Goal: Task Accomplishment & Management: Complete application form

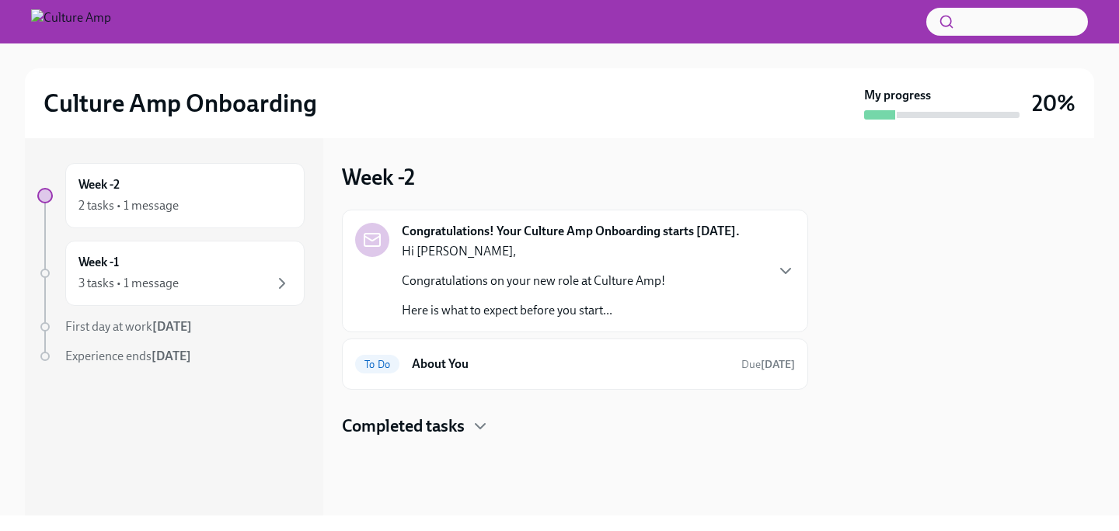
click at [171, 330] on strong "[DATE]" at bounding box center [172, 326] width 40 height 15
click at [290, 278] on icon "button" at bounding box center [282, 283] width 19 height 19
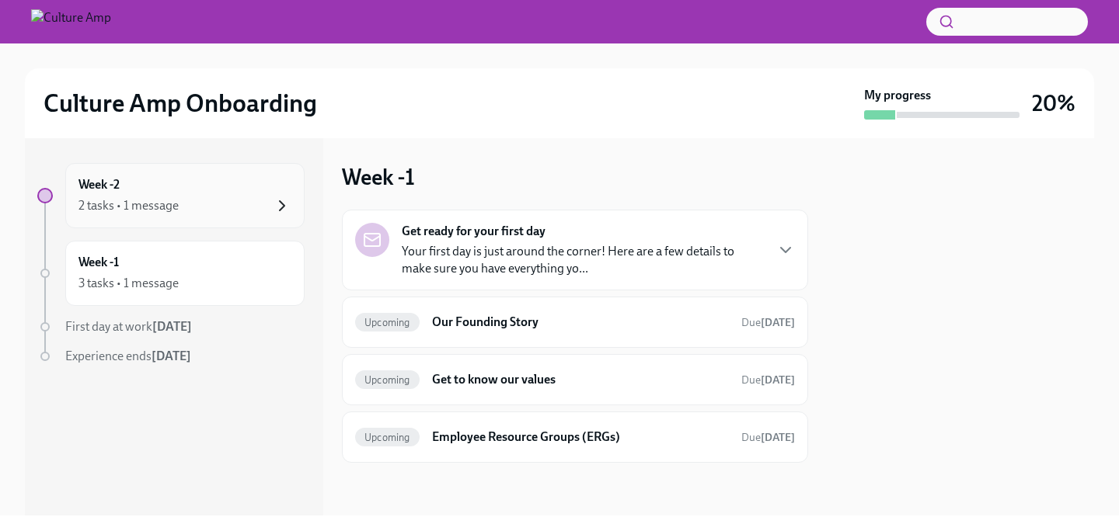
click at [278, 212] on icon "button" at bounding box center [282, 206] width 19 height 19
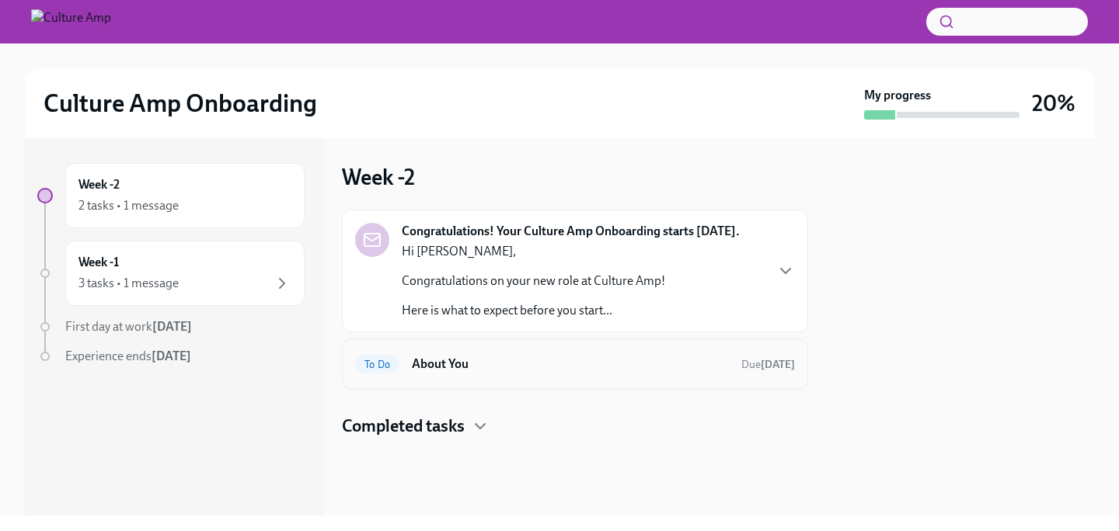
click at [573, 378] on div "To Do About You Due [DATE]" at bounding box center [575, 364] width 466 height 51
click at [386, 364] on span "To Do" at bounding box center [377, 365] width 44 height 12
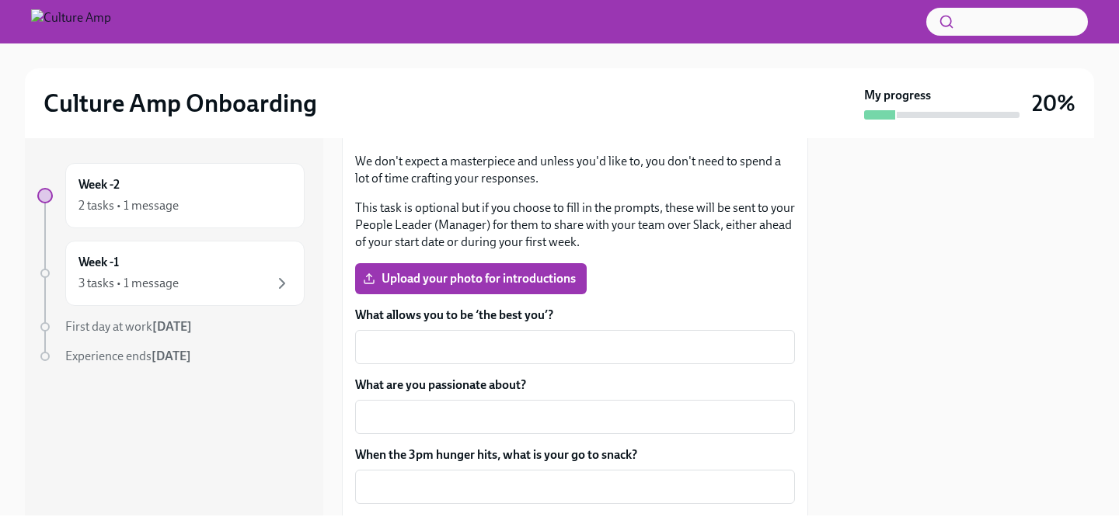
scroll to position [249, 0]
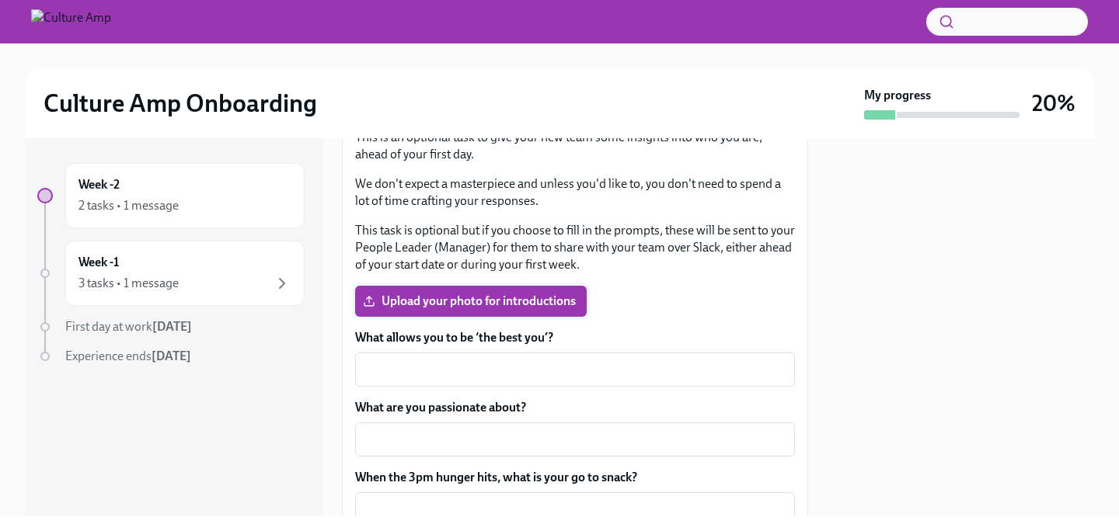
click at [488, 294] on span "Upload your photo for introductions" at bounding box center [471, 302] width 210 height 16
click at [0, 0] on input "Upload your photo for introductions" at bounding box center [0, 0] width 0 height 0
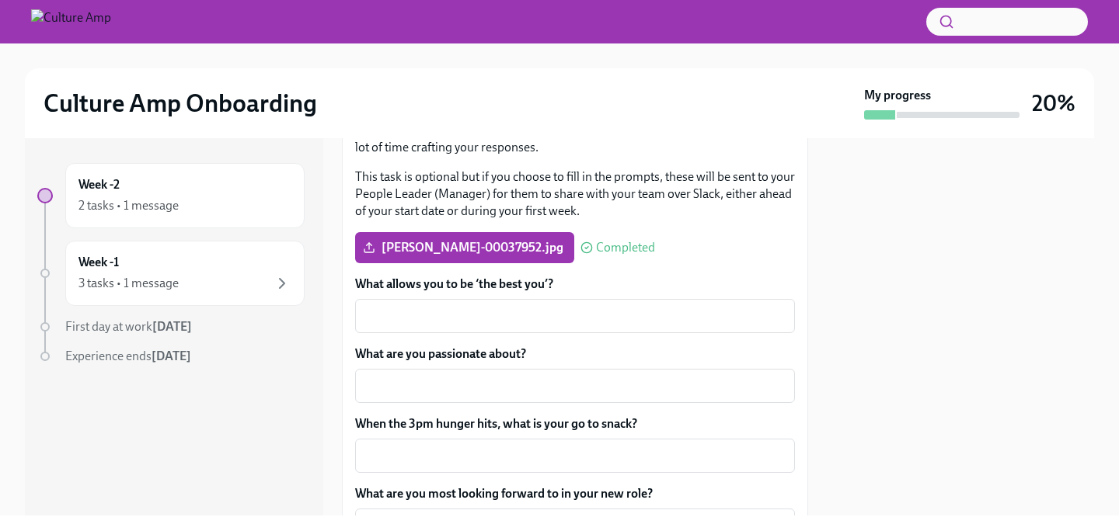
scroll to position [379, 0]
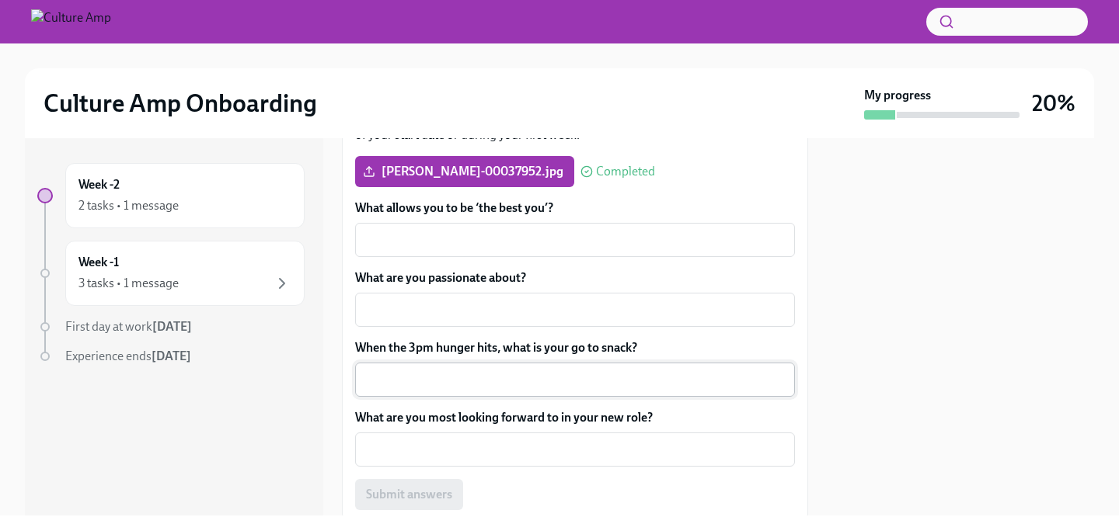
click at [494, 380] on textarea "When the 3pm hunger hits, what is your go to snack?" at bounding box center [574, 380] width 421 height 19
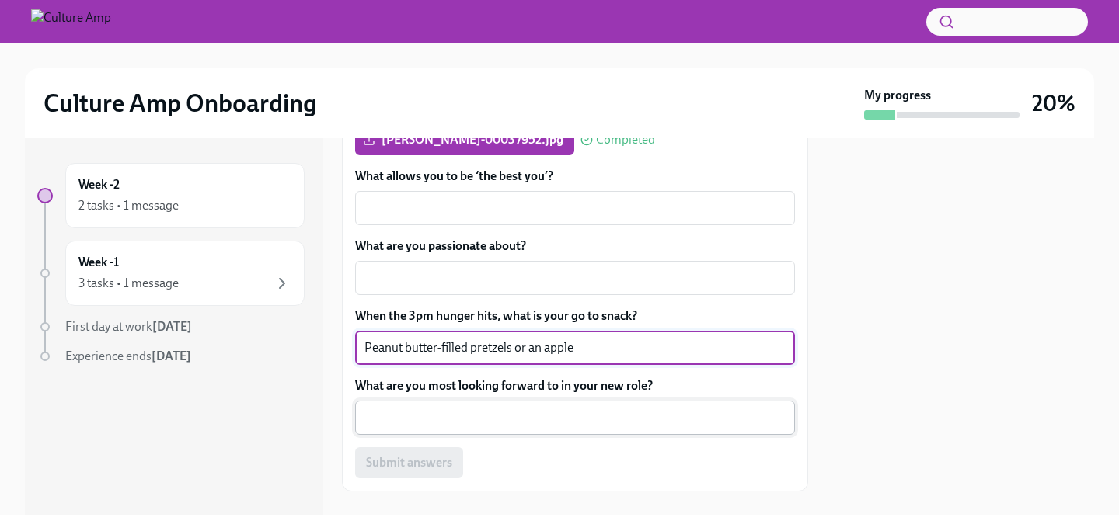
scroll to position [410, 0]
type textarea "Peanut butter-filled pretzels or an apple"
click at [561, 434] on div "x ​" at bounding box center [575, 419] width 440 height 34
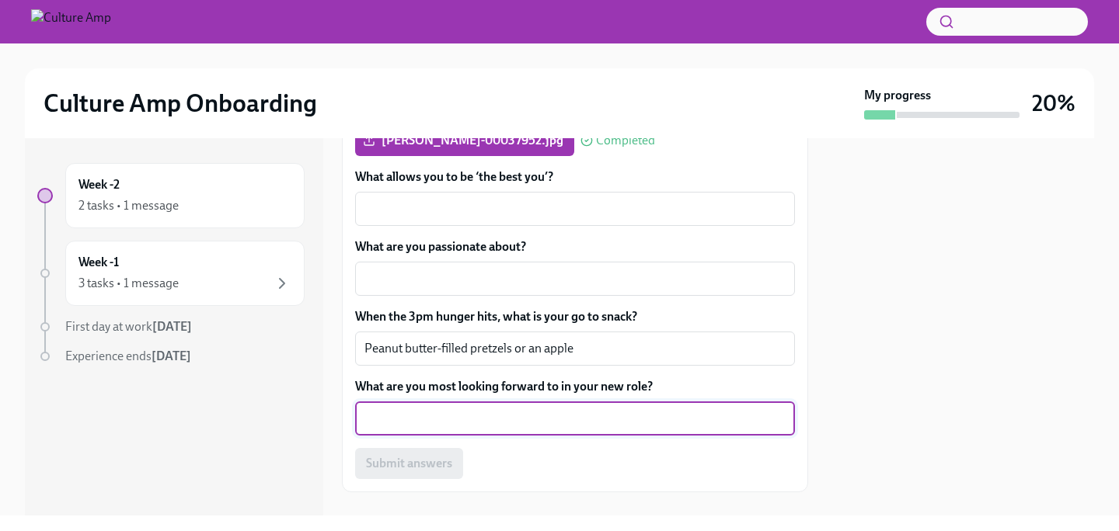
click at [566, 422] on textarea "What are you most looking forward to in your new role?" at bounding box center [574, 418] width 421 height 19
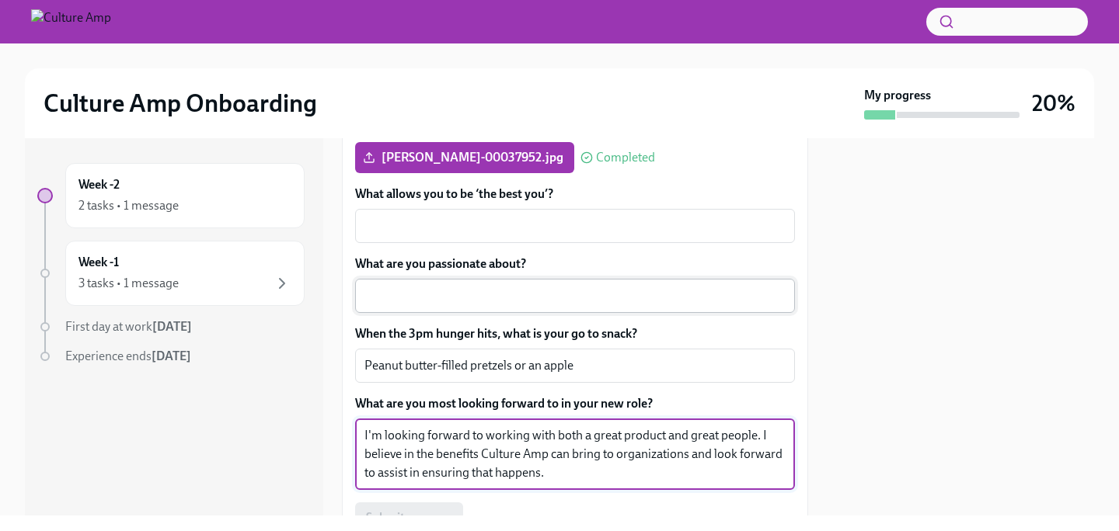
scroll to position [391, 0]
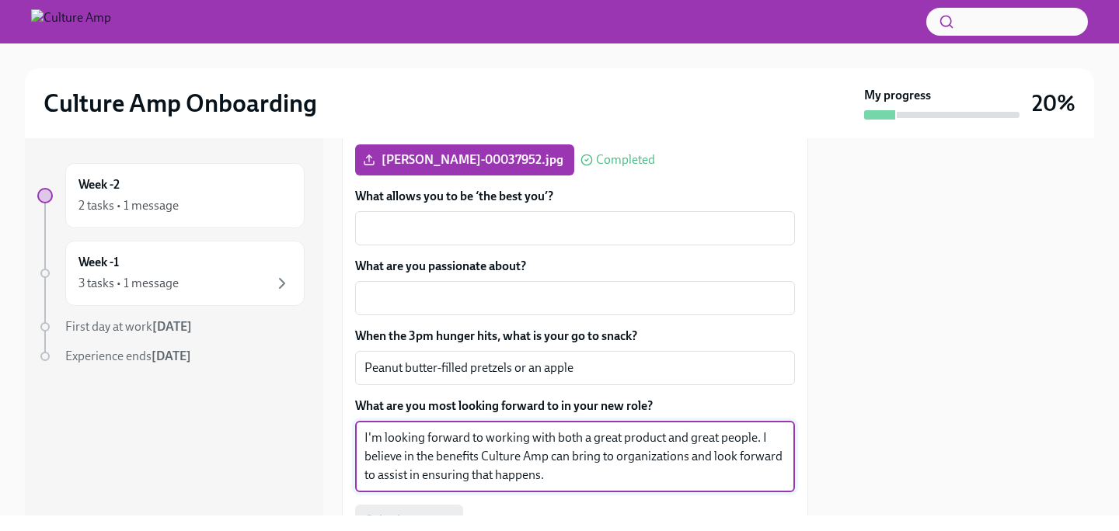
click at [548, 477] on textarea "I'm looking forward to working with both a great product and great people. I be…" at bounding box center [574, 457] width 421 height 56
click at [602, 450] on textarea "I'm looking forward to working with both a great product and great people. I be…" at bounding box center [574, 457] width 421 height 56
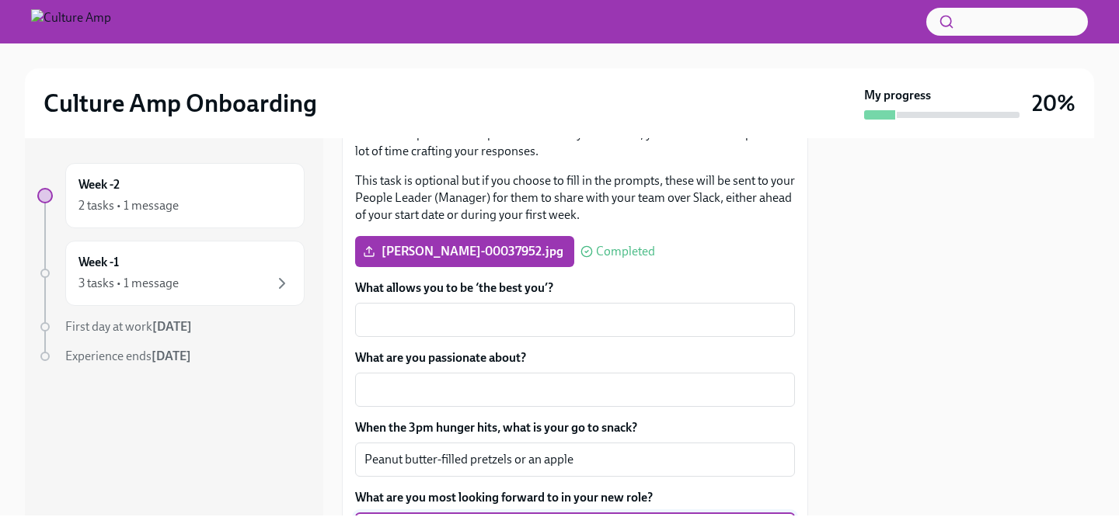
scroll to position [301, 0]
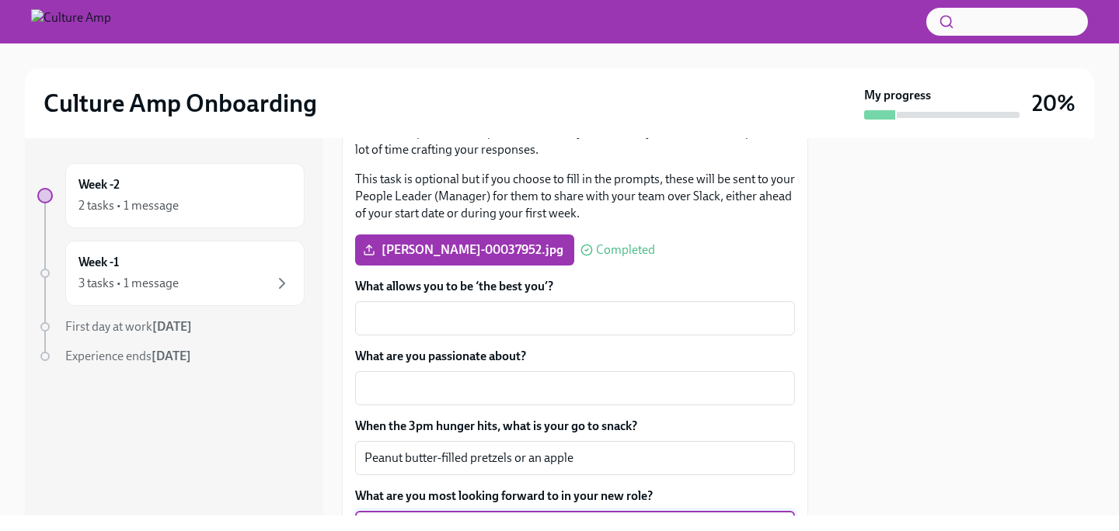
type textarea "I'm looking forward to working with both a great product and great people. I be…"
click at [547, 319] on textarea "What allows you to be ‘the best you’?" at bounding box center [574, 318] width 421 height 19
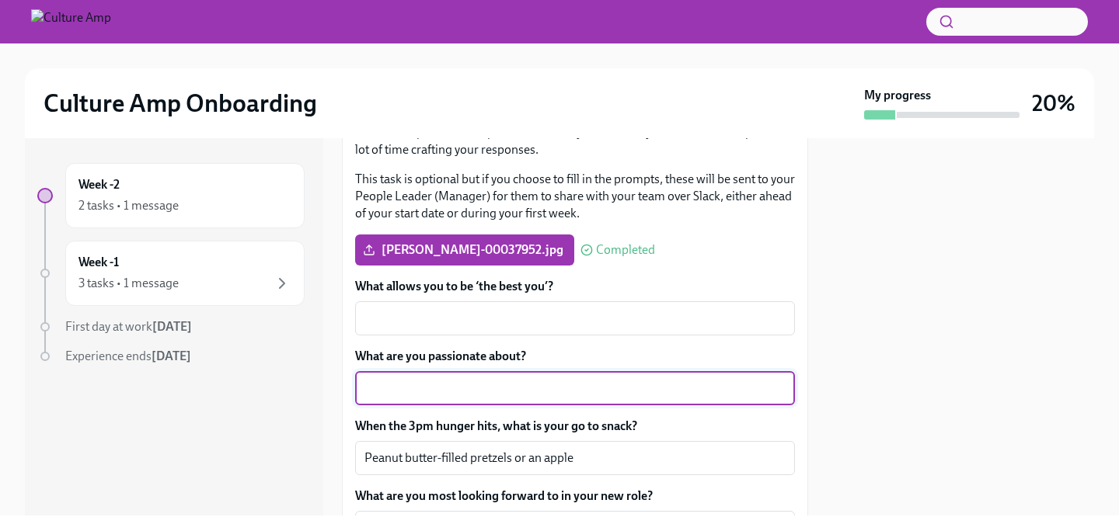
click at [507, 395] on textarea "What are you passionate about?" at bounding box center [574, 388] width 421 height 19
click at [583, 390] on textarea "Personally I'm passionate about my family and my sports teams!" at bounding box center [574, 388] width 421 height 19
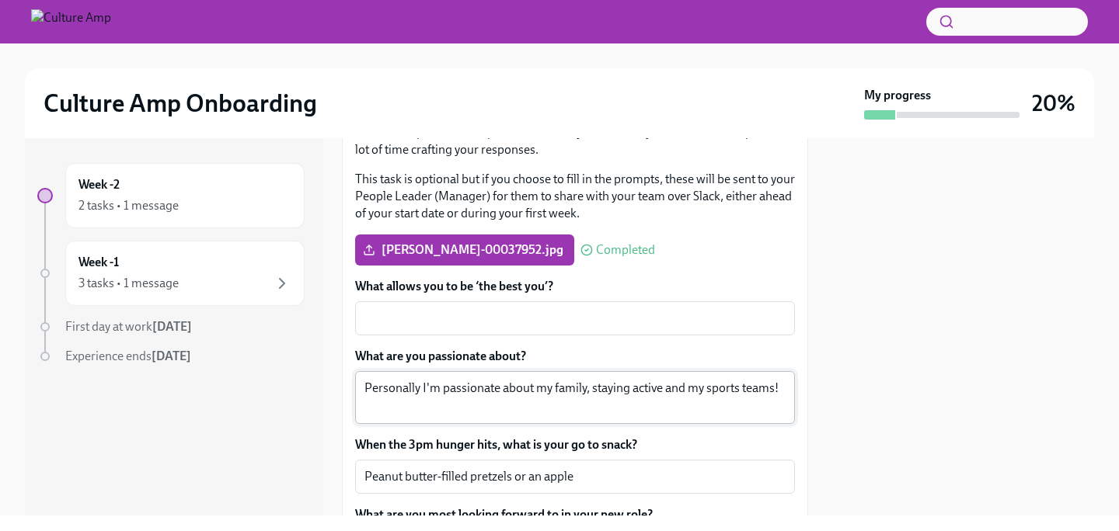
click at [363, 385] on div "Personally I'm passionate about my family, staying active and my sports teams! …" at bounding box center [575, 397] width 440 height 53
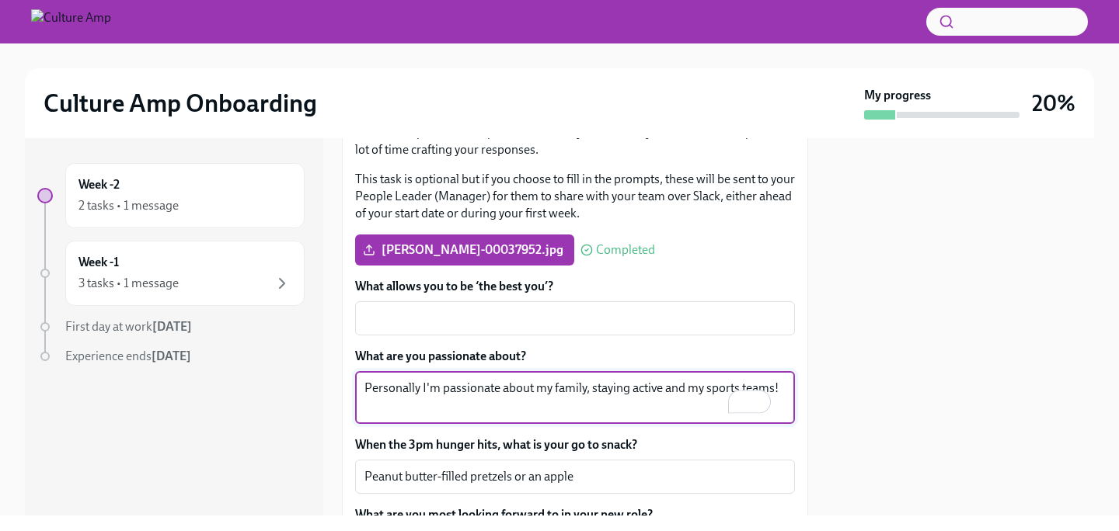
click at [366, 387] on textarea "Personally I'm passionate about my family, staying active and my sports teams!" at bounding box center [574, 397] width 421 height 37
click at [362, 391] on div "Personally, I'm passionate about my family, staying active and my sports teams!…" at bounding box center [575, 397] width 440 height 53
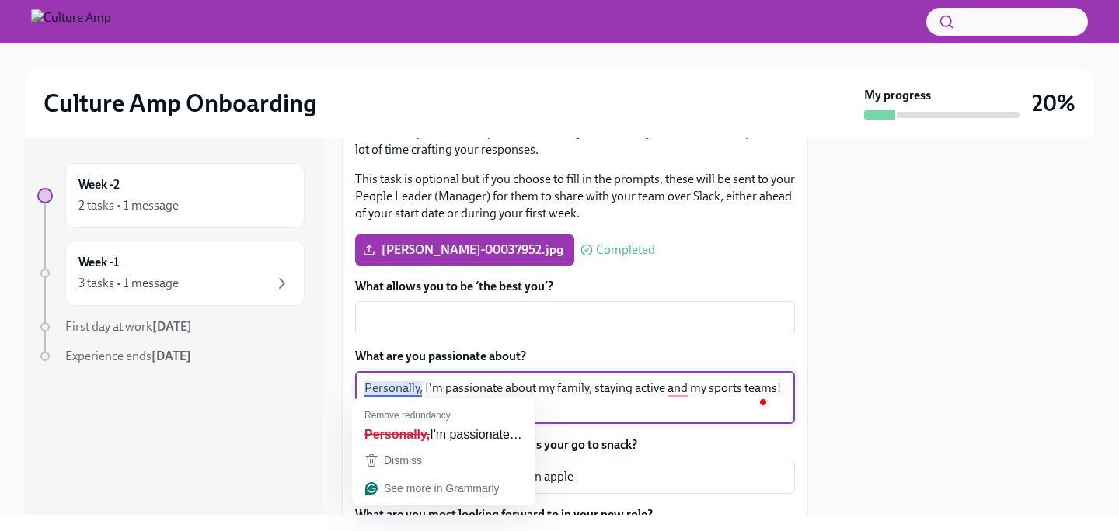
click at [367, 390] on textarea "Personally, I'm passionate about my family, staying active and my sports teams!" at bounding box center [574, 397] width 421 height 37
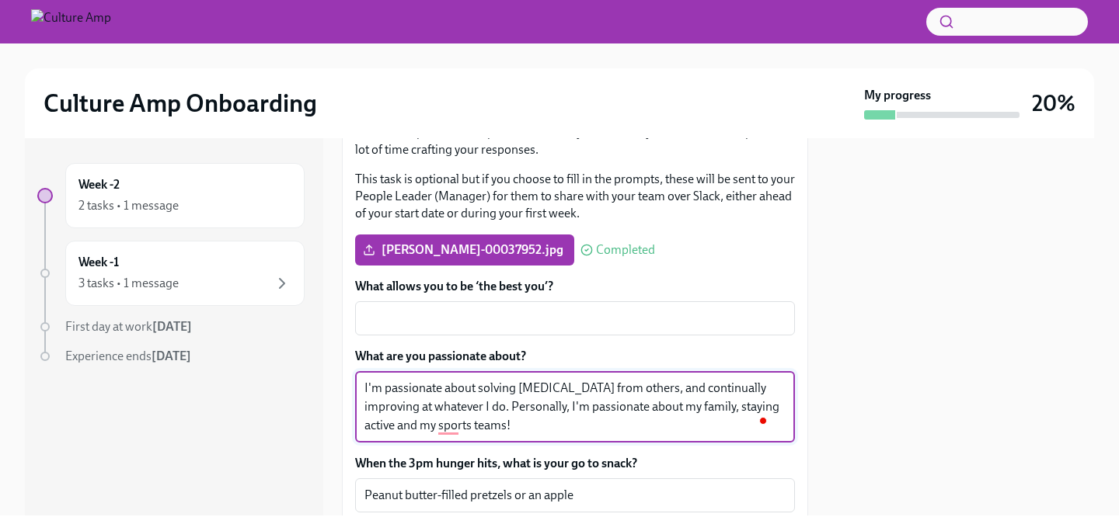
click at [526, 422] on textarea "I'm passionate about solving [MEDICAL_DATA] from others, and continually improv…" at bounding box center [574, 407] width 421 height 56
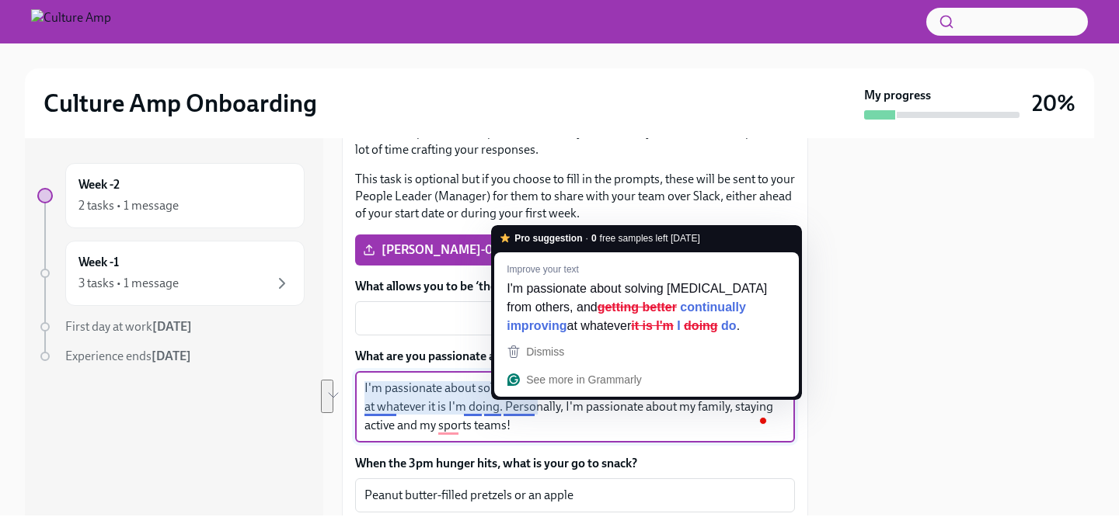
click at [651, 448] on div "What allows you to be ‘the best you’? x ​ What are you passionate about? I'm pa…" at bounding box center [575, 470] width 440 height 385
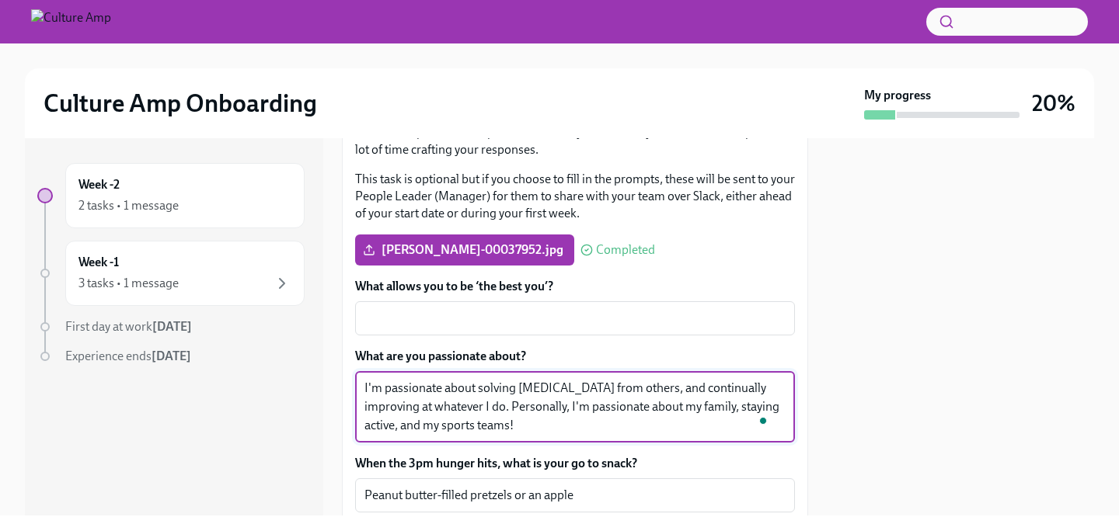
type textarea "I'm passionate about solving [MEDICAL_DATA] from others, and continually improv…"
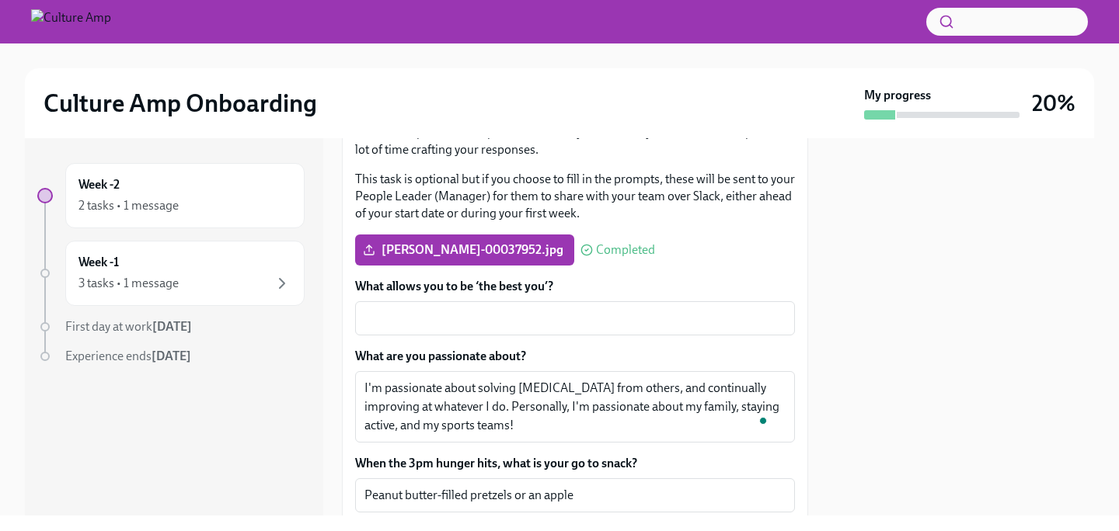
click at [573, 282] on label "What allows you to be ‘the best you’?" at bounding box center [575, 286] width 440 height 17
click at [573, 309] on textarea "What allows you to be ‘the best you’?" at bounding box center [574, 318] width 421 height 19
click at [573, 305] on div "x ​" at bounding box center [575, 318] width 440 height 34
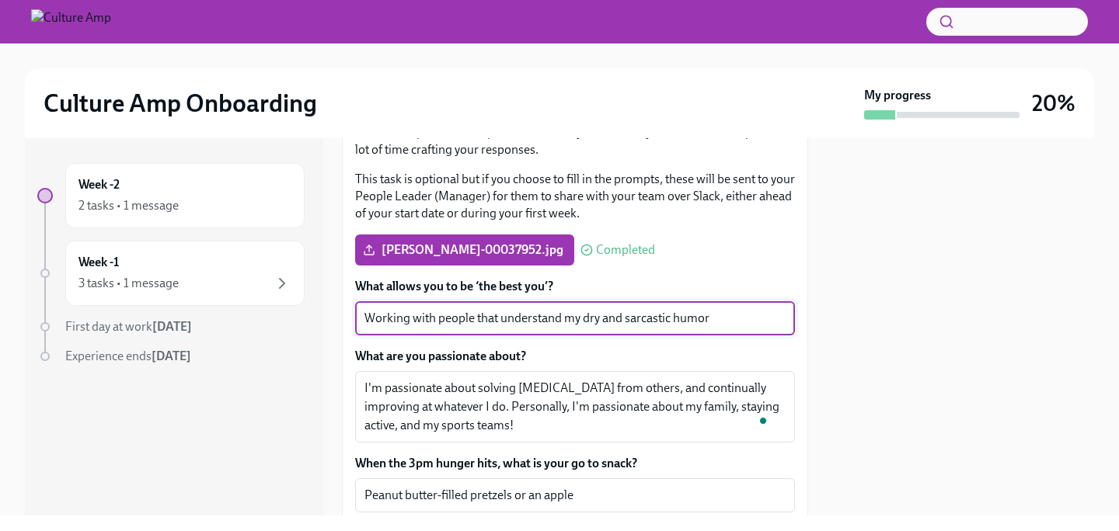
click at [377, 316] on textarea "Working with people that understand my dry and sarcastic humor" at bounding box center [574, 318] width 421 height 19
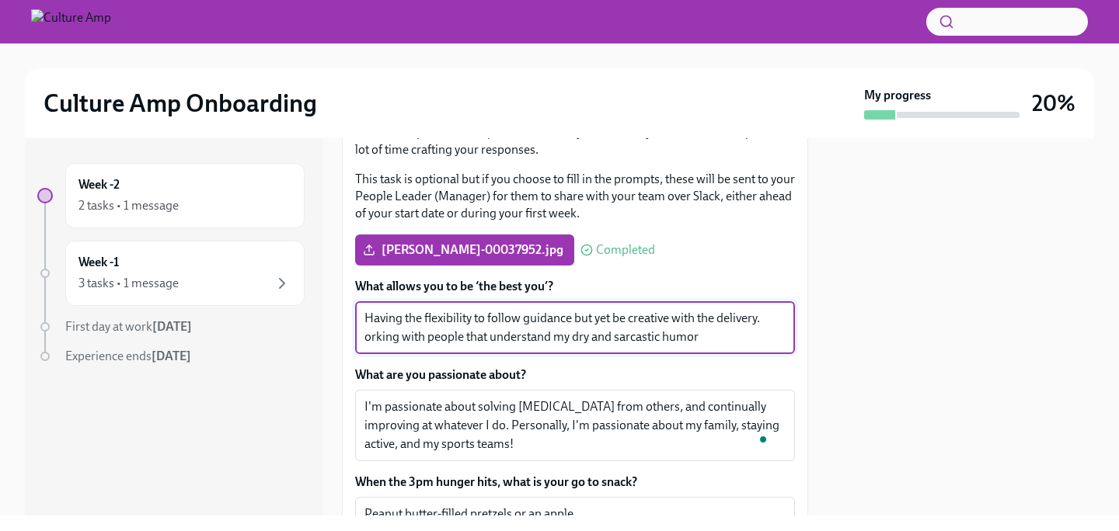
click at [568, 322] on textarea "Having the flexibility to follow guidance but yet be creative with the delivery…" at bounding box center [574, 327] width 421 height 37
click at [431, 339] on textarea "Having the flexibility to follow guidance and processes but yet be creative wit…" at bounding box center [574, 327] width 421 height 37
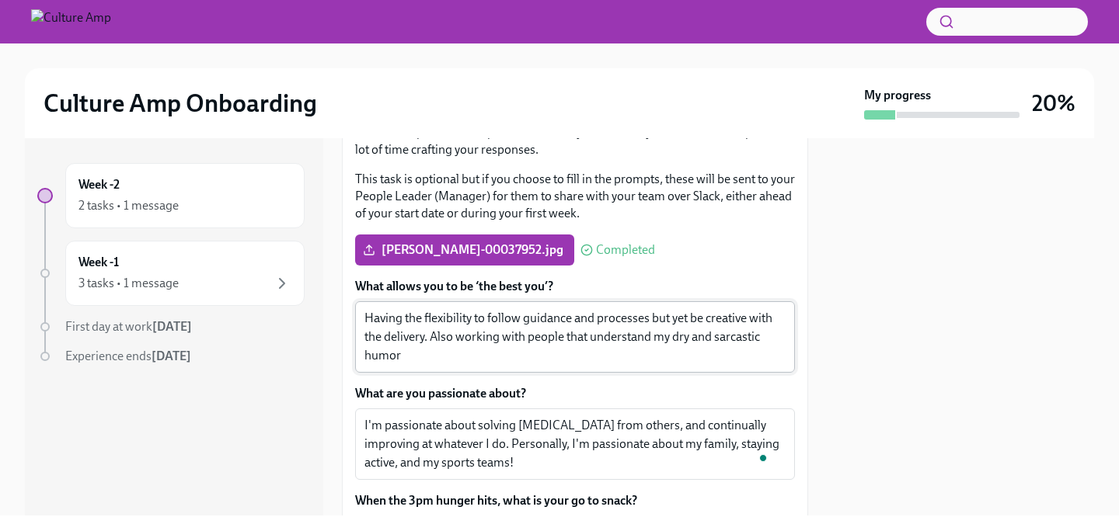
click at [419, 368] on div "Having the flexibility to follow guidance and processes but yet be creative wit…" at bounding box center [575, 336] width 440 height 71
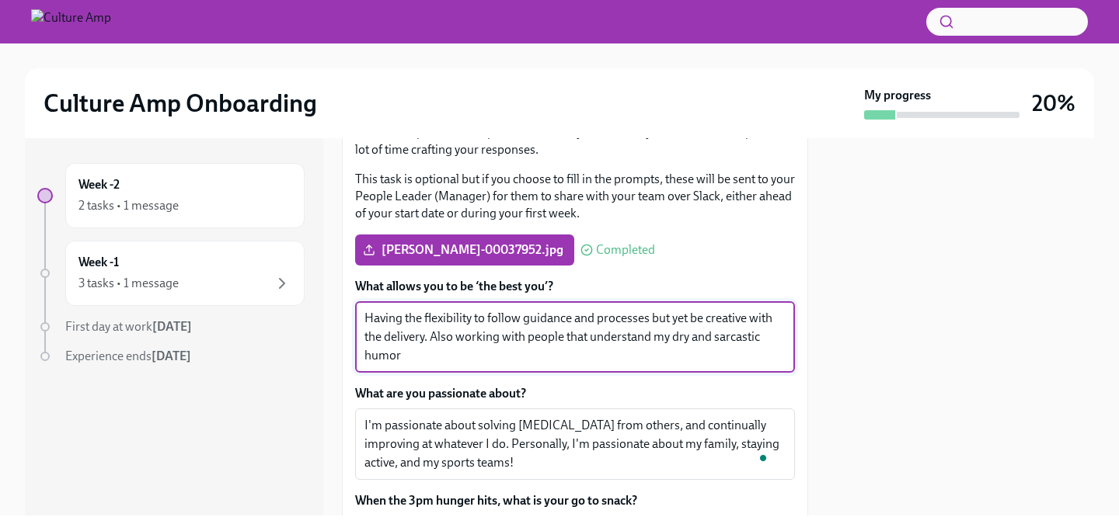
click at [419, 351] on textarea "Having the flexibility to follow guidance and processes but yet be creative wit…" at bounding box center [574, 337] width 421 height 56
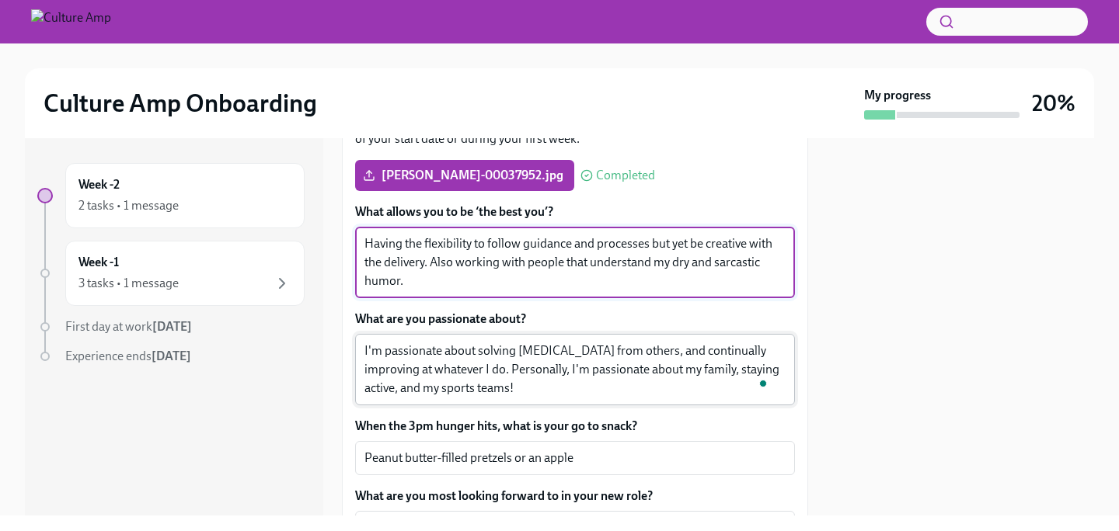
scroll to position [0, 0]
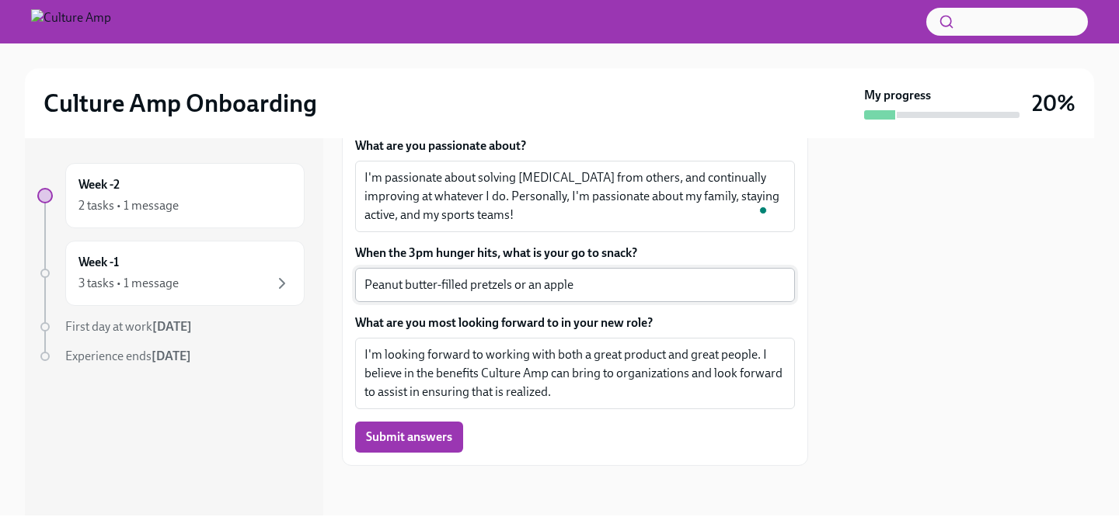
type textarea "Having the flexibility to follow guidance and processes but yet be creative wit…"
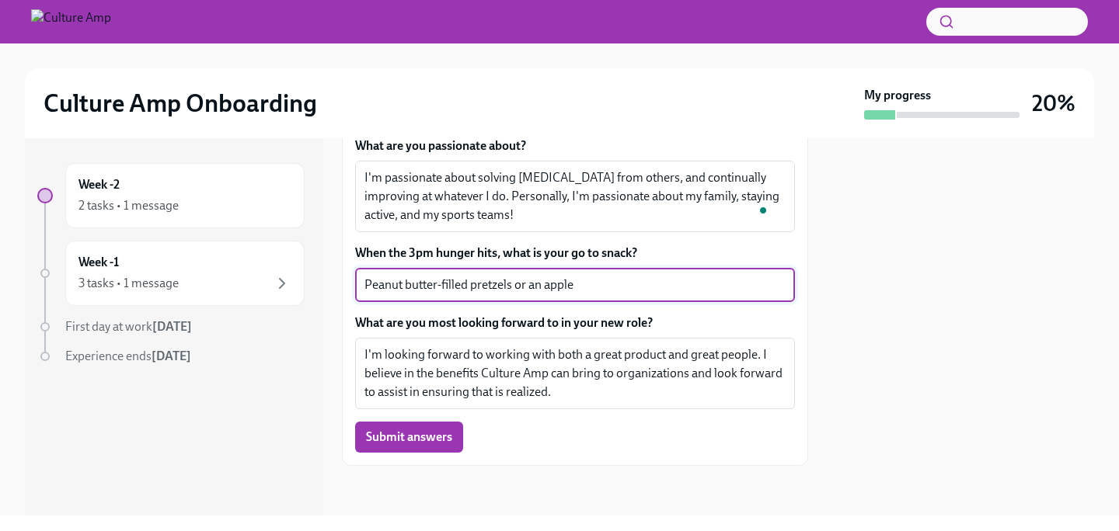
drag, startPoint x: 511, startPoint y: 286, endPoint x: 360, endPoint y: 278, distance: 151.7
click at [360, 278] on div "Peanut butter-filled pretzels or an apple x ​" at bounding box center [575, 285] width 440 height 34
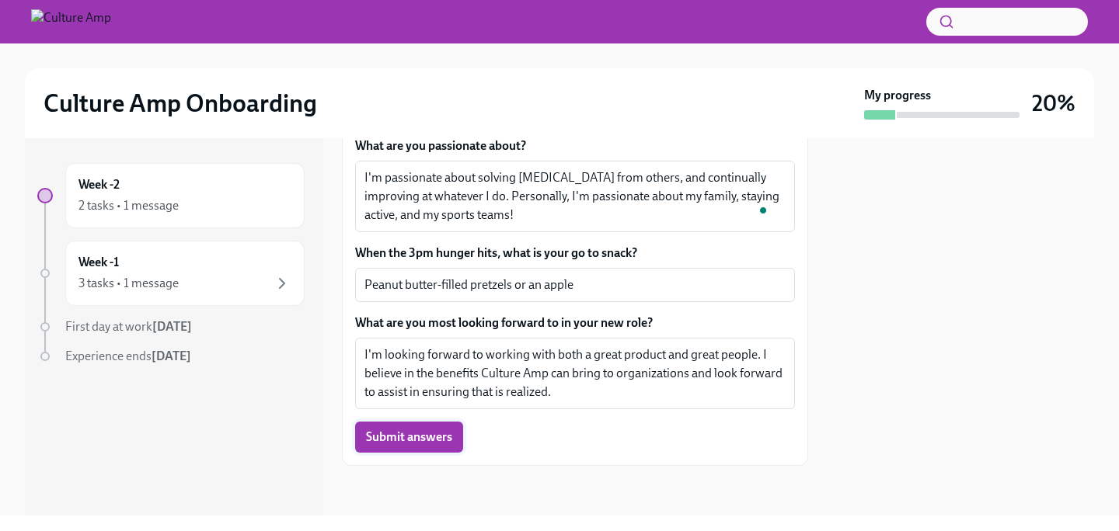
click at [422, 444] on span "Submit answers" at bounding box center [409, 438] width 86 height 16
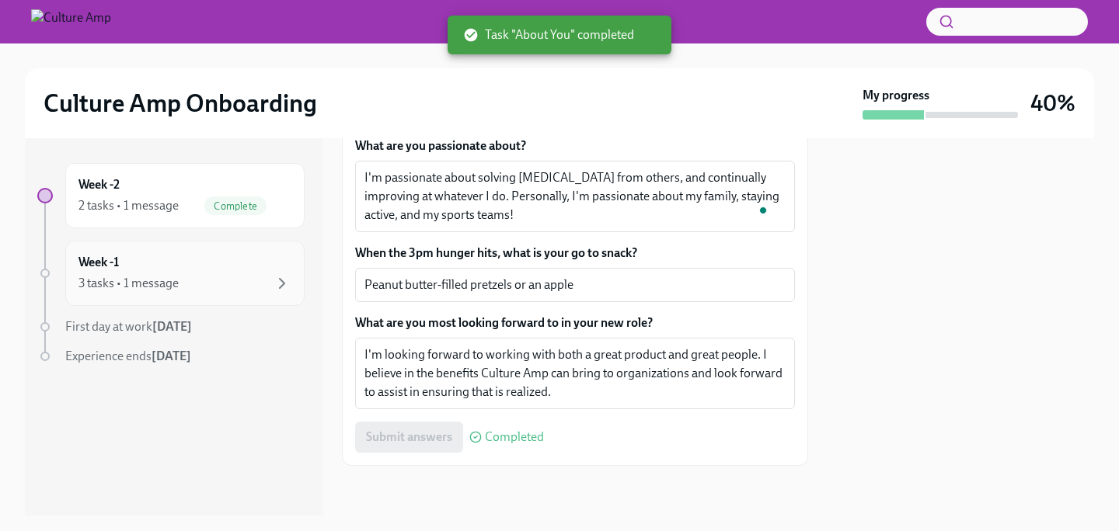
click at [265, 274] on div "3 tasks • 1 message" at bounding box center [184, 283] width 213 height 19
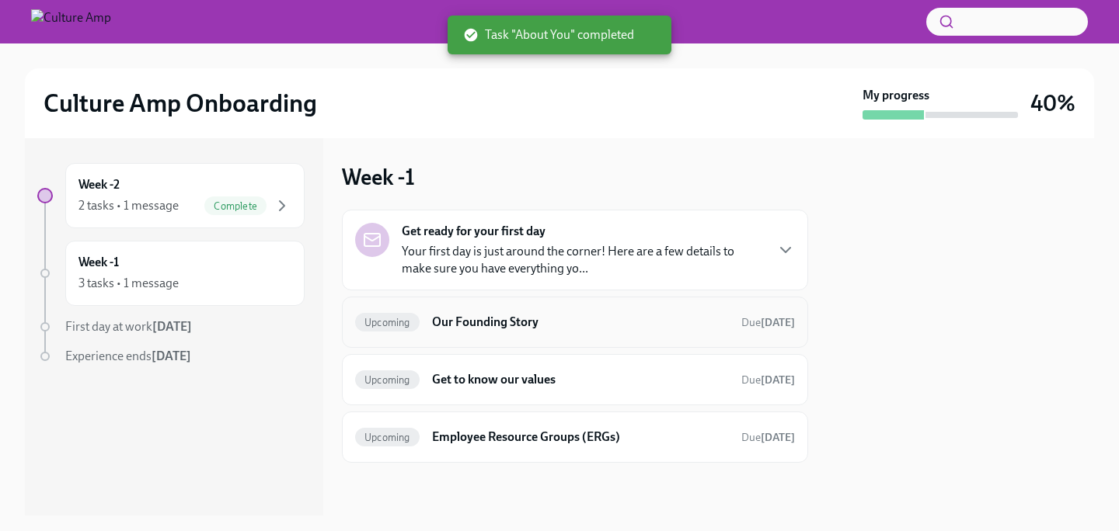
click at [537, 321] on h6 "Our Founding Story" at bounding box center [580, 322] width 297 height 17
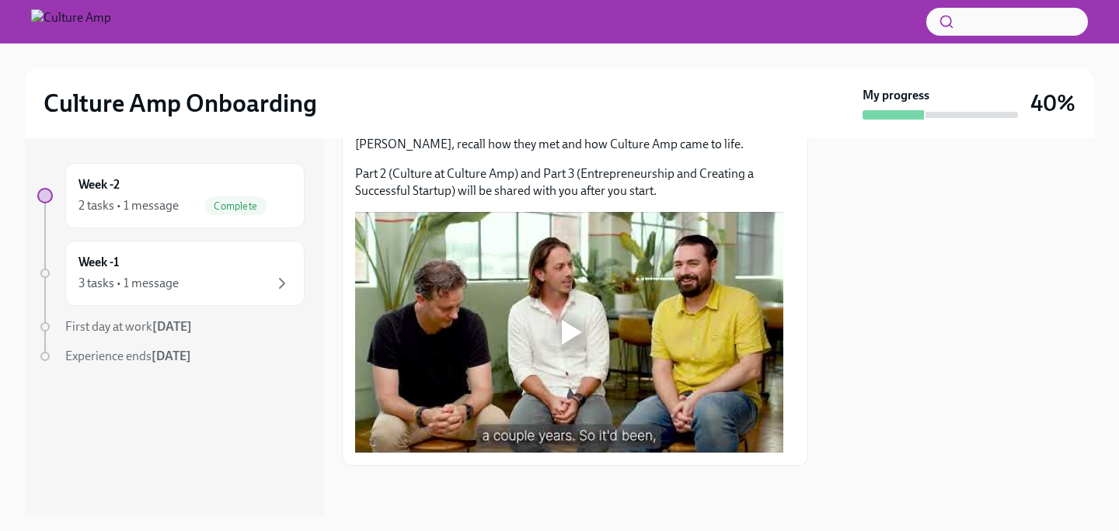
click at [578, 330] on div at bounding box center [572, 332] width 20 height 25
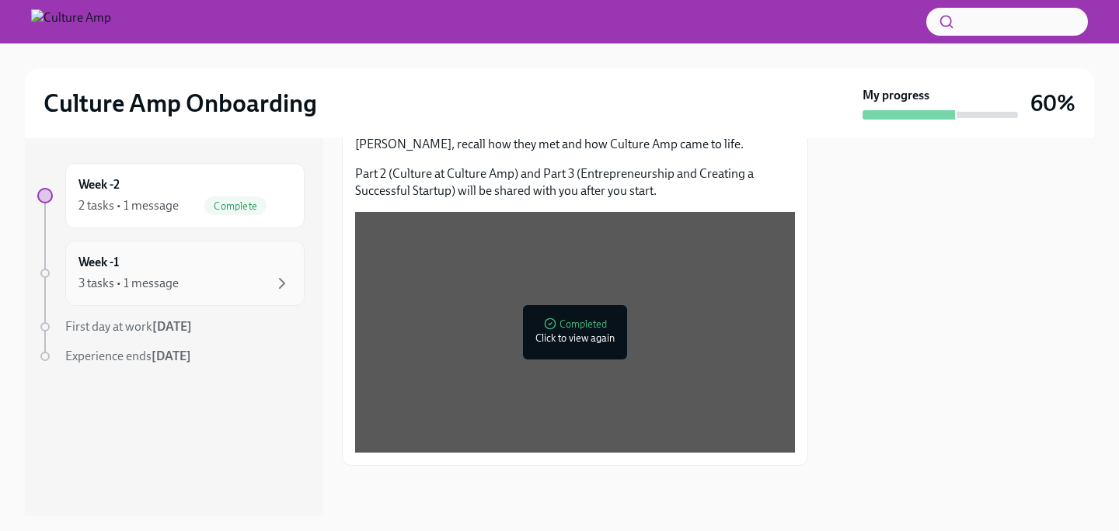
click at [301, 285] on div "Week -1 3 tasks • 1 message" at bounding box center [184, 273] width 239 height 65
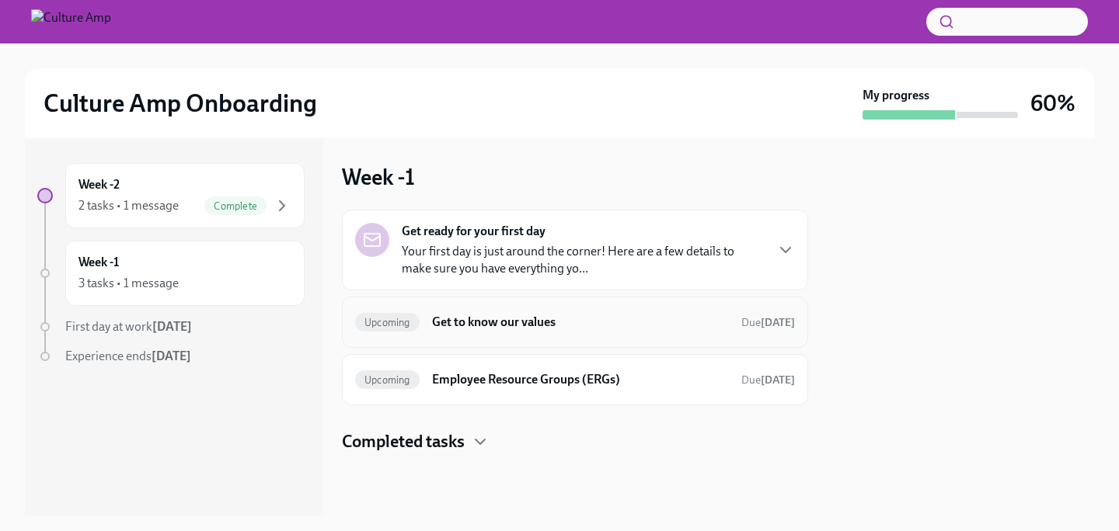
click at [613, 322] on h6 "Get to know our values" at bounding box center [580, 322] width 297 height 17
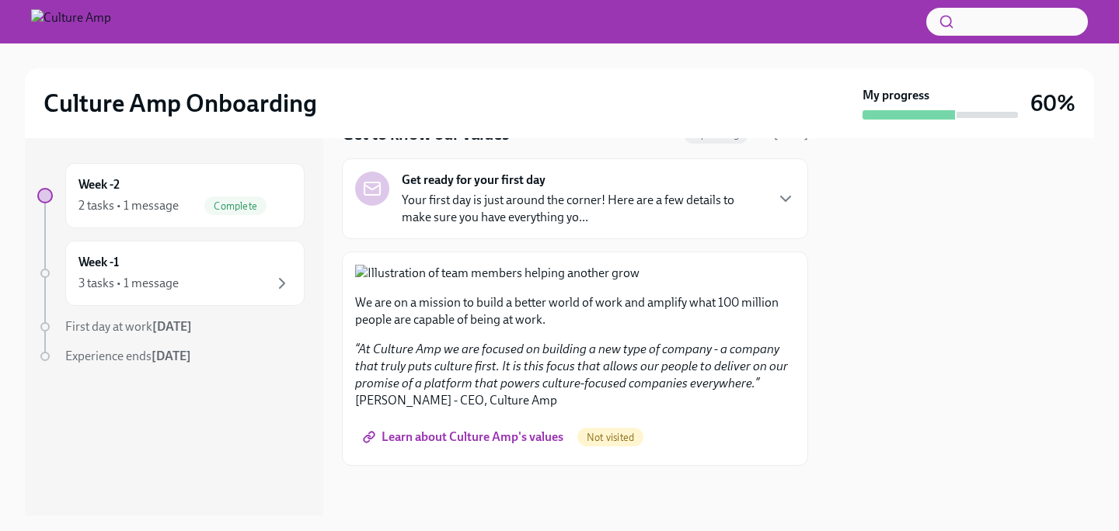
scroll to position [476, 0]
click at [486, 437] on span "Learn about Culture Amp's values" at bounding box center [464, 438] width 197 height 16
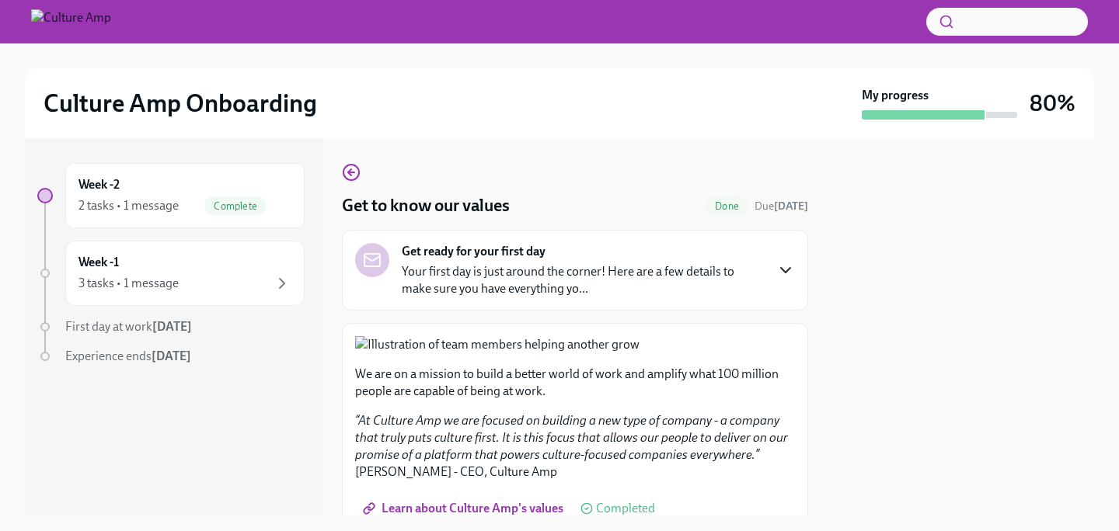
click at [777, 273] on icon "button" at bounding box center [785, 270] width 19 height 19
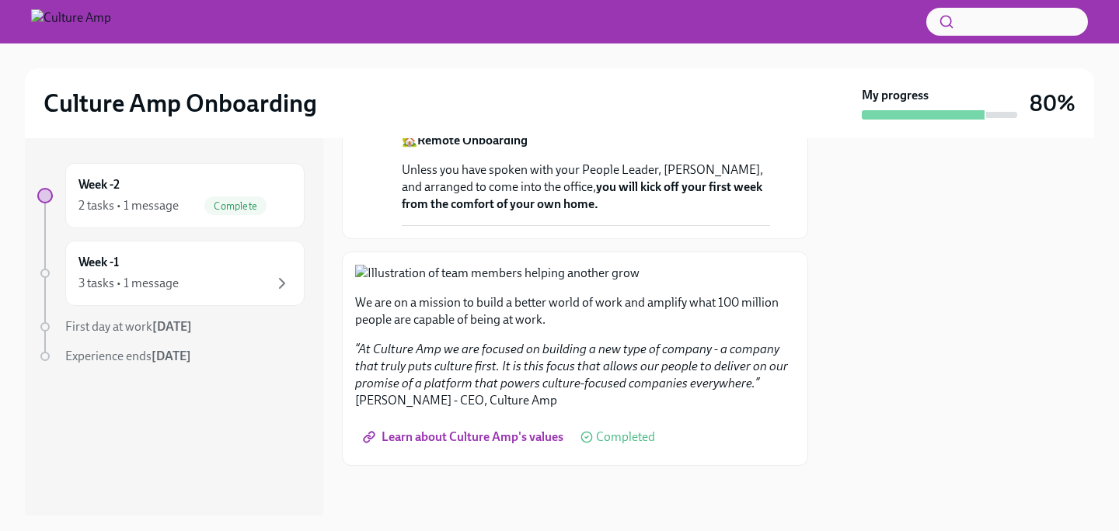
scroll to position [661, 0]
click at [498, 213] on p "Unless you have spoken with your People Leader, [PERSON_NAME], and arranged to …" at bounding box center [586, 187] width 368 height 51
click at [242, 284] on div "3 tasks • 1 message" at bounding box center [184, 283] width 213 height 19
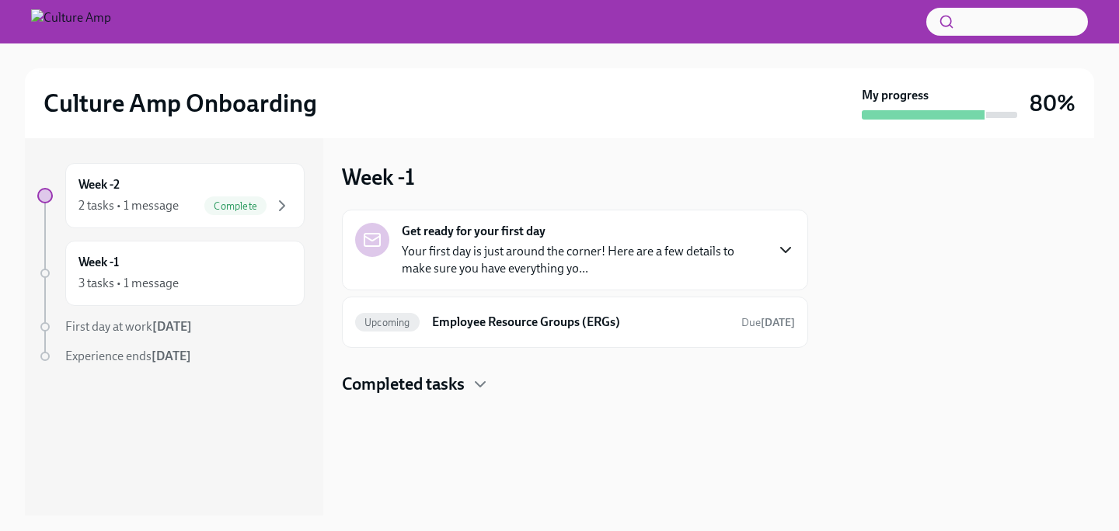
click at [778, 252] on icon "button" at bounding box center [785, 250] width 19 height 19
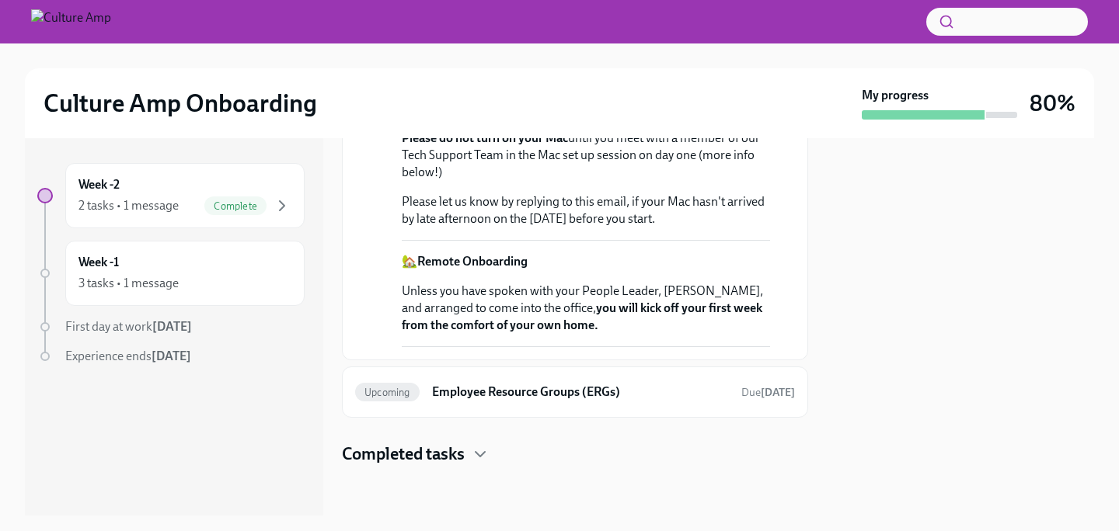
scroll to position [613, 0]
click at [251, 205] on span "Complete" at bounding box center [235, 206] width 62 height 12
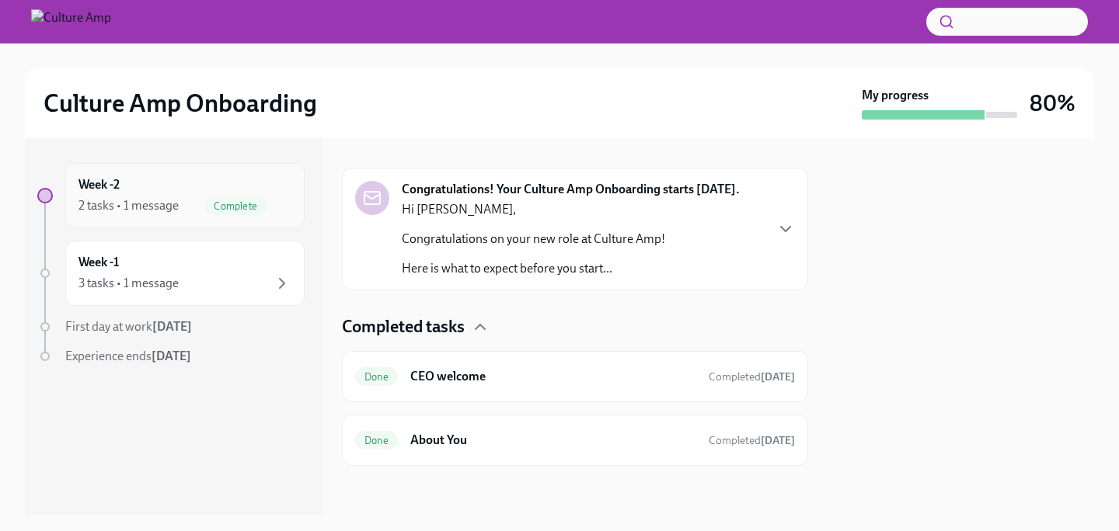
scroll to position [227, 0]
click at [776, 227] on icon "button" at bounding box center [785, 229] width 19 height 19
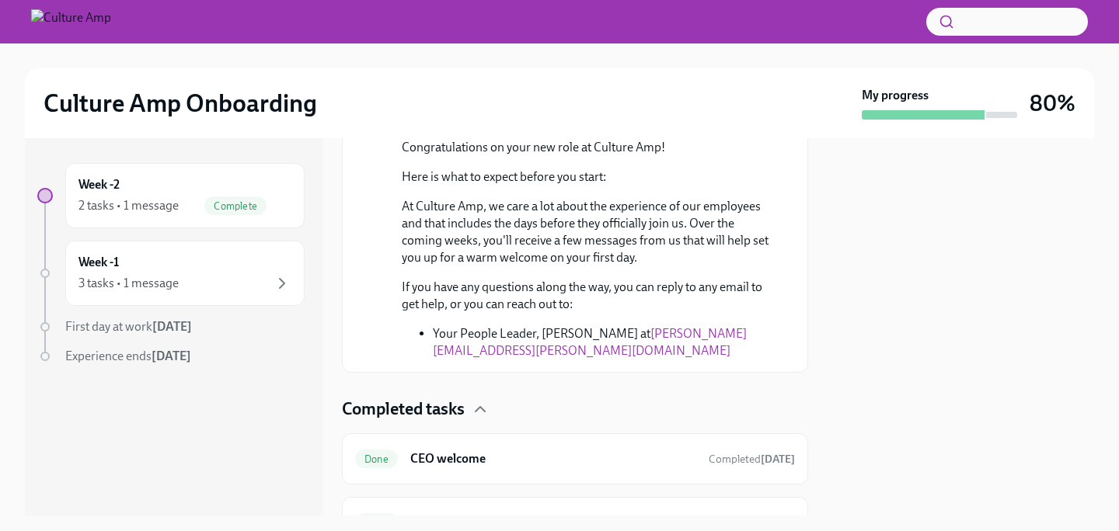
scroll to position [454, 0]
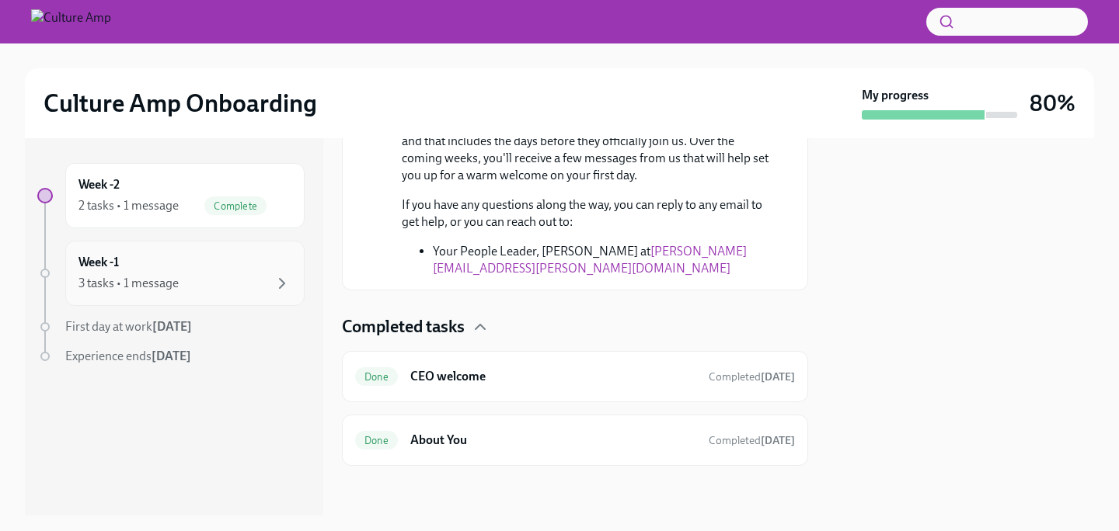
click at [190, 295] on div "Week -1 3 tasks • 1 message" at bounding box center [184, 273] width 239 height 65
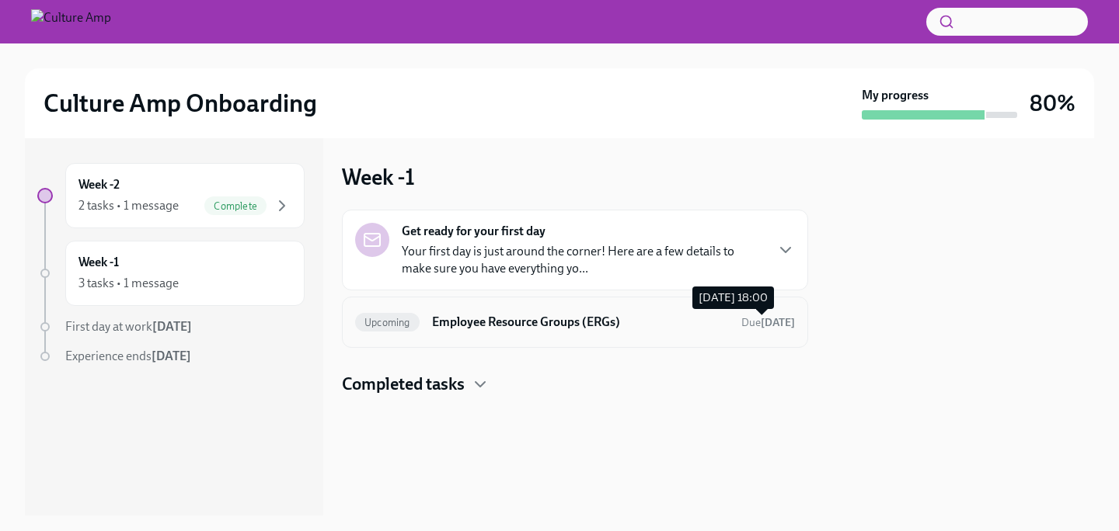
click at [761, 317] on strong "[DATE]" at bounding box center [778, 322] width 34 height 13
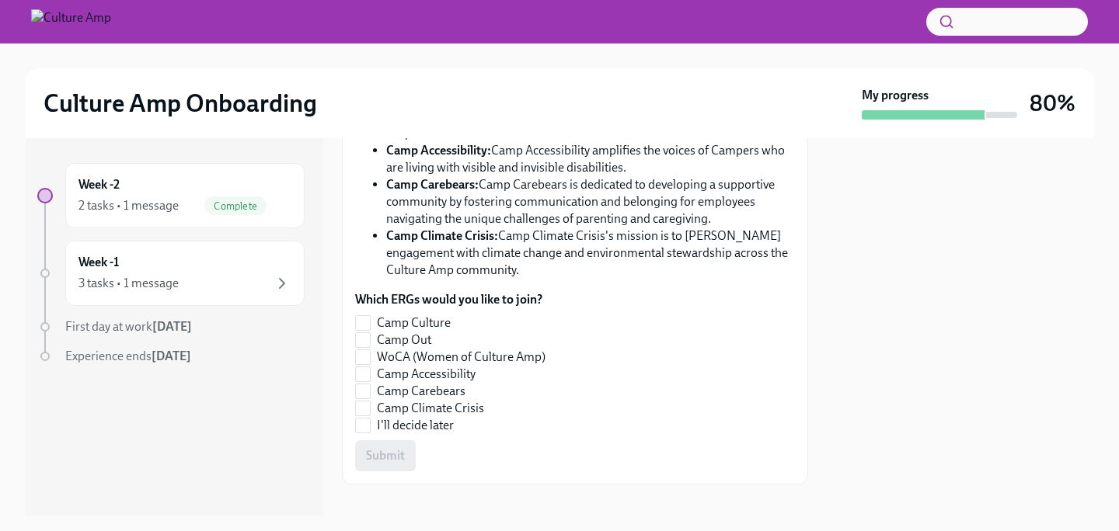
scroll to position [553, 0]
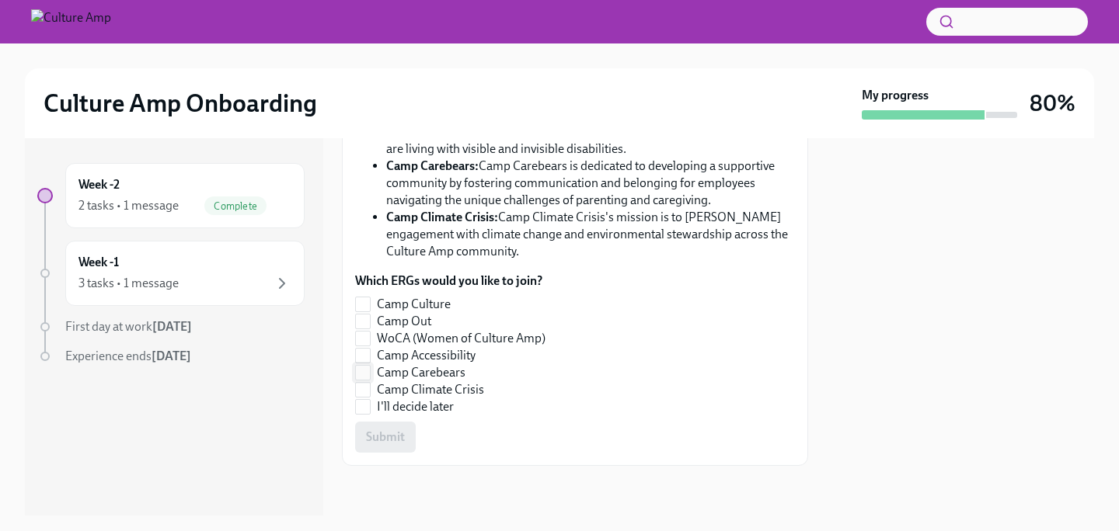
click at [374, 367] on label "Camp Carebears" at bounding box center [450, 372] width 190 height 17
click at [370, 367] on input "Camp Carebears" at bounding box center [363, 373] width 14 height 14
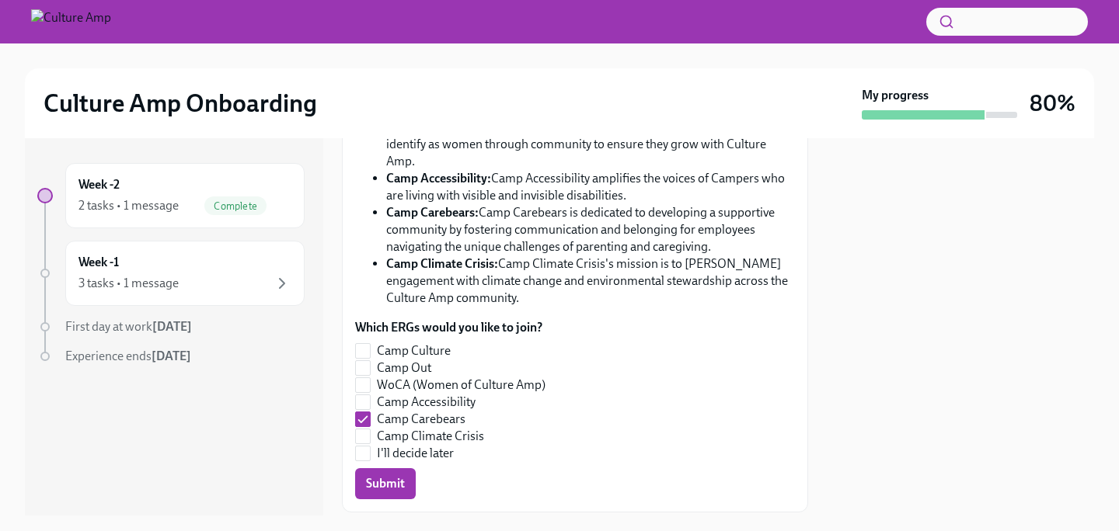
scroll to position [510, 0]
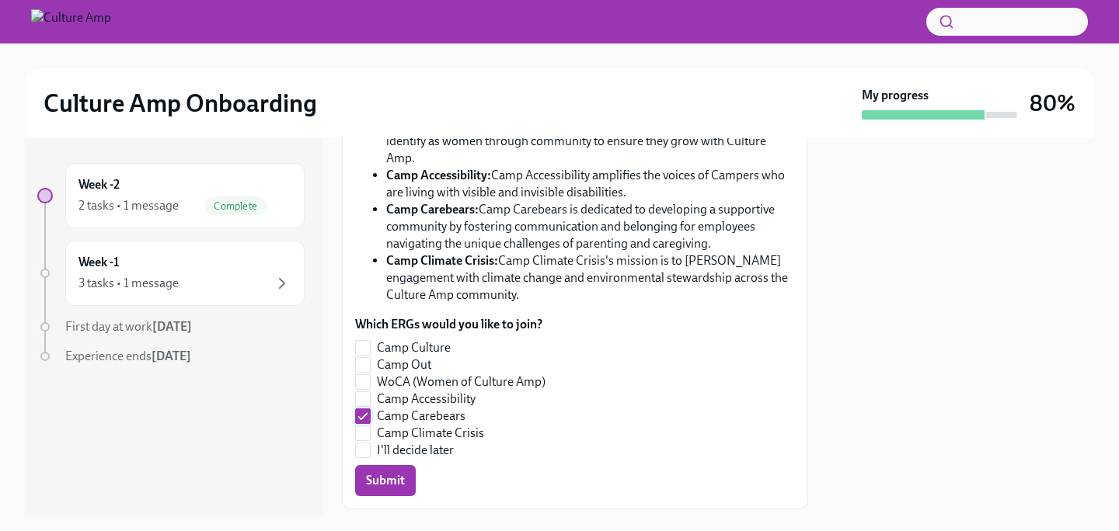
click at [364, 418] on input "Camp Carebears" at bounding box center [363, 416] width 14 height 14
checkbox input "false"
click at [362, 448] on input "I'll decide later" at bounding box center [363, 451] width 14 height 14
click at [363, 446] on input "I'll decide later" at bounding box center [363, 451] width 14 height 14
checkbox input "false"
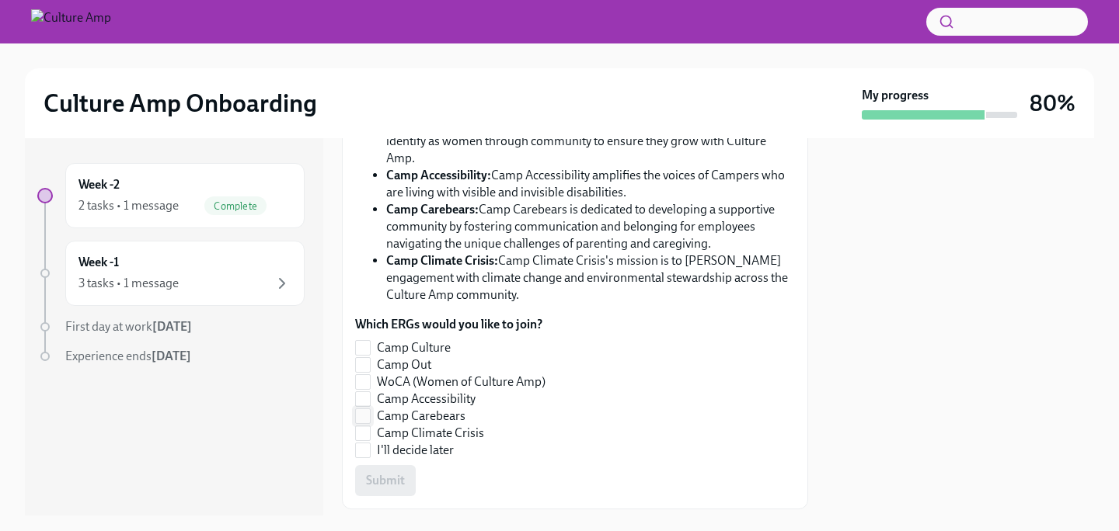
click at [364, 413] on input "Camp Carebears" at bounding box center [363, 416] width 14 height 14
click at [377, 472] on button "Submit" at bounding box center [385, 480] width 61 height 31
checkbox input "true"
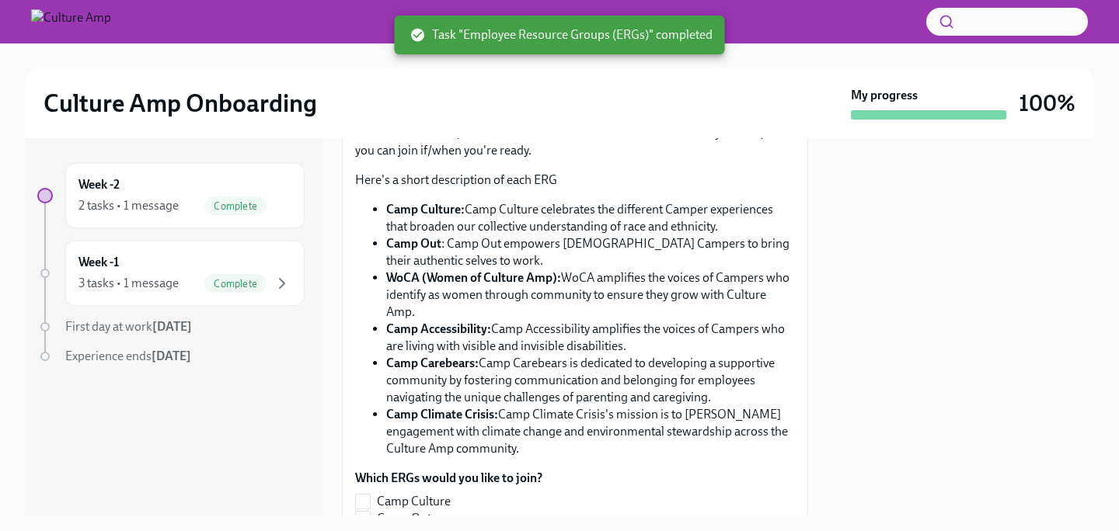
scroll to position [0, 0]
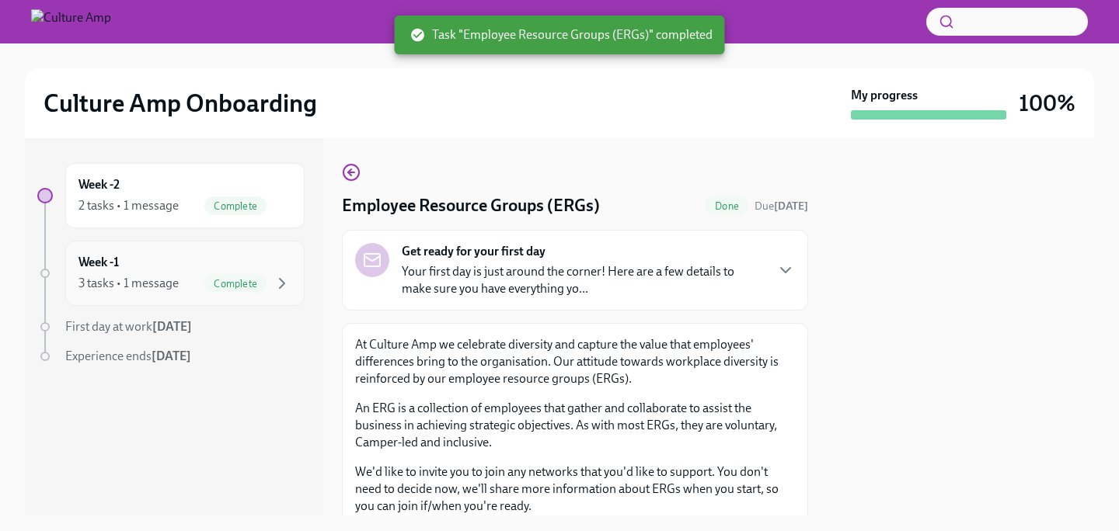
click at [283, 270] on div "Week -1 3 tasks • 1 message Complete" at bounding box center [184, 273] width 213 height 39
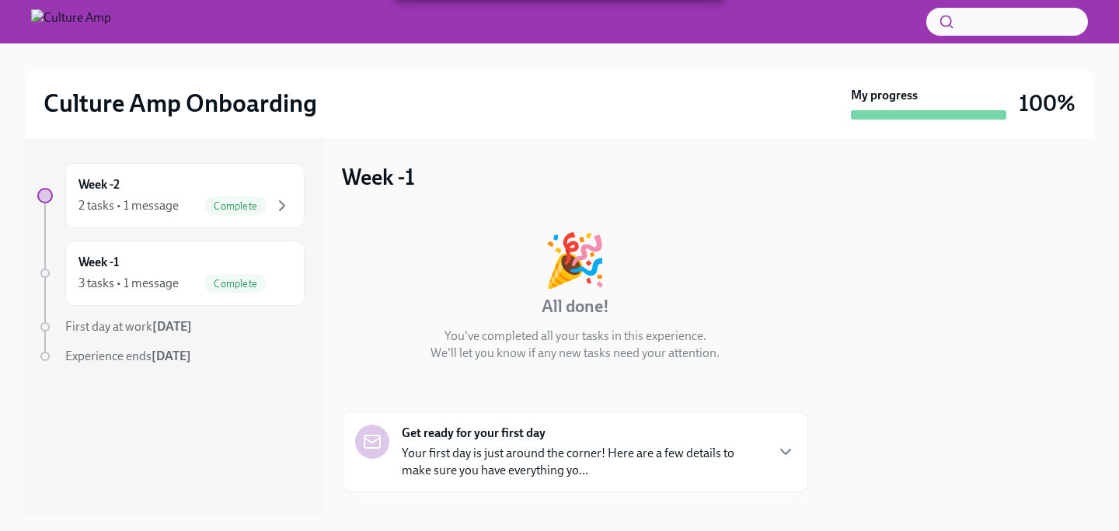
click at [137, 323] on span "First day at work [DATE]" at bounding box center [128, 326] width 127 height 15
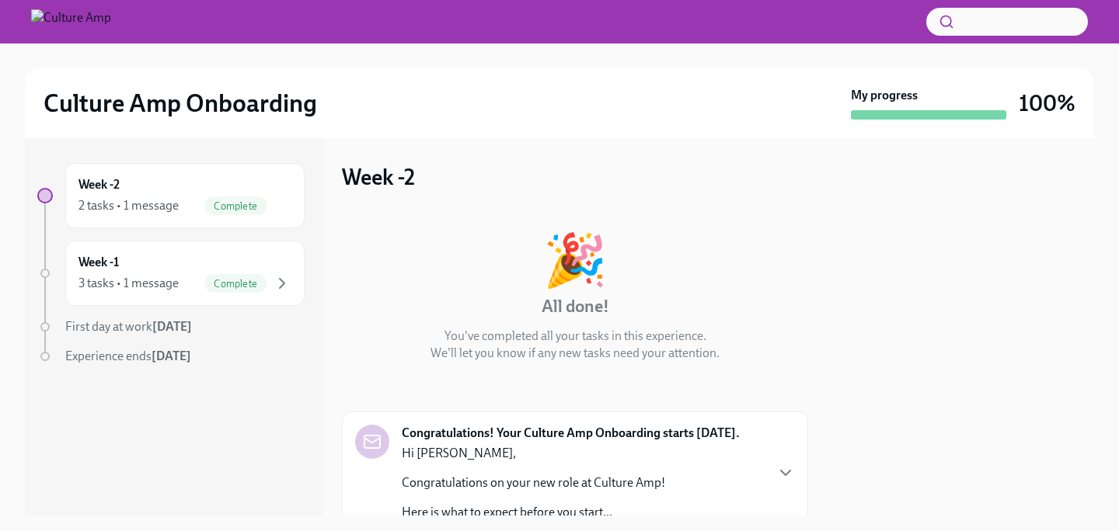
click at [137, 323] on span "First day at work [DATE]" at bounding box center [128, 326] width 127 height 15
click at [191, 322] on strong "[DATE]" at bounding box center [172, 326] width 40 height 15
click at [138, 88] on h2 "Culture Amp Onboarding" at bounding box center [180, 103] width 273 height 31
click at [111, 21] on img at bounding box center [71, 21] width 80 height 25
click at [111, 23] on img at bounding box center [71, 21] width 80 height 25
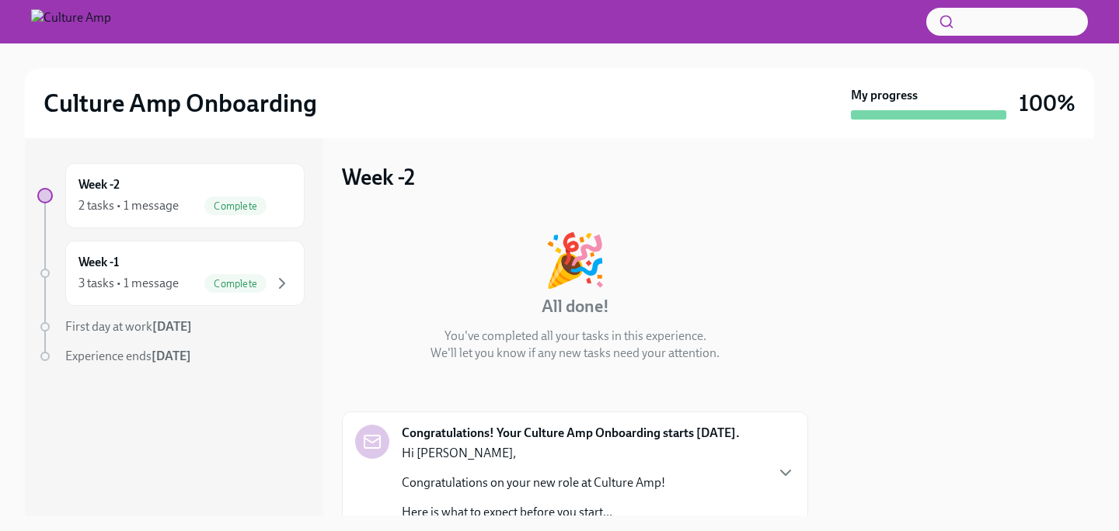
click at [33, 7] on div at bounding box center [559, 22] width 1119 height 44
click at [38, 14] on img at bounding box center [71, 21] width 80 height 25
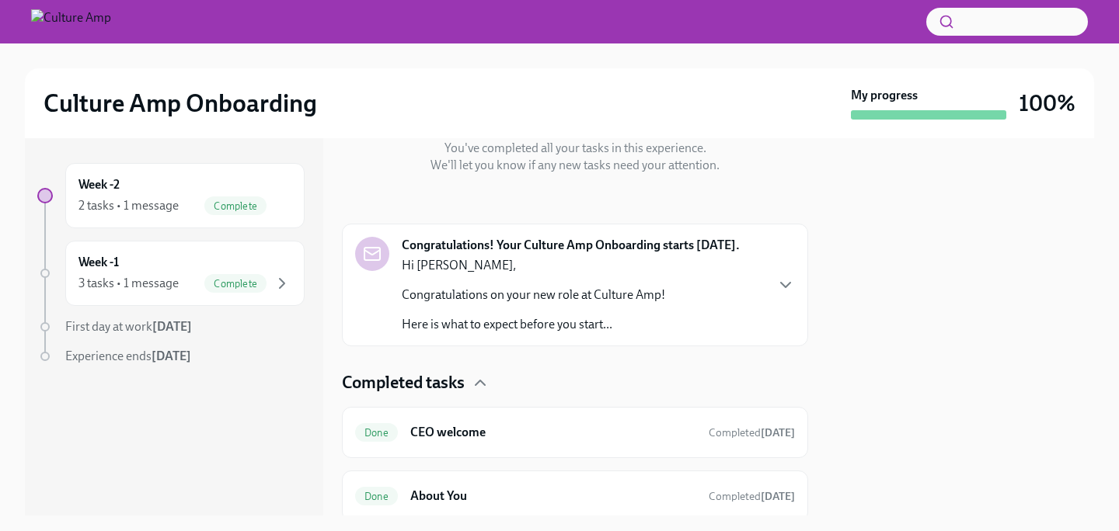
scroll to position [182, 0]
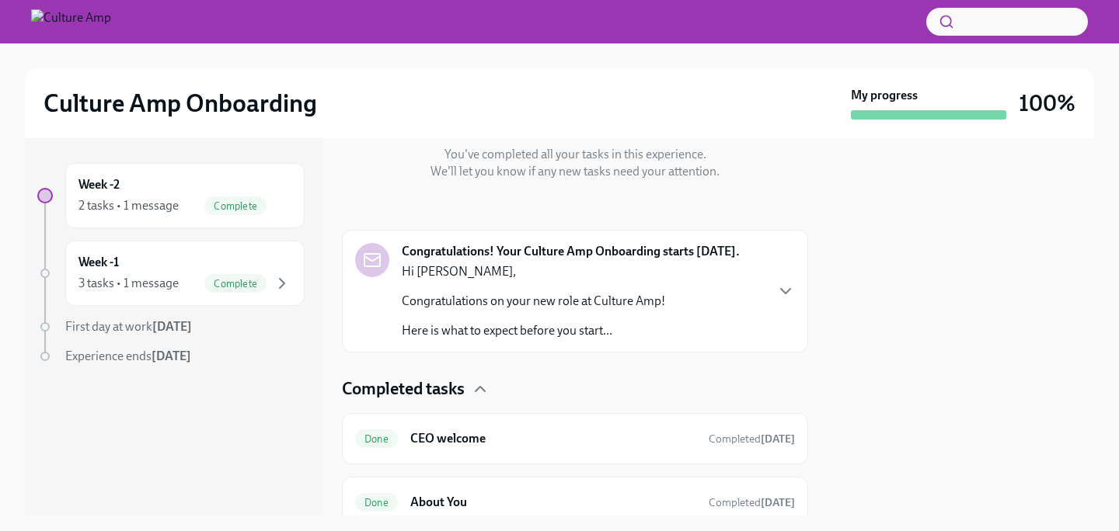
click at [788, 277] on div "Congratulations! Your Culture Amp Onboarding starts [DATE]. Hi [PERSON_NAME], C…" at bounding box center [575, 291] width 466 height 123
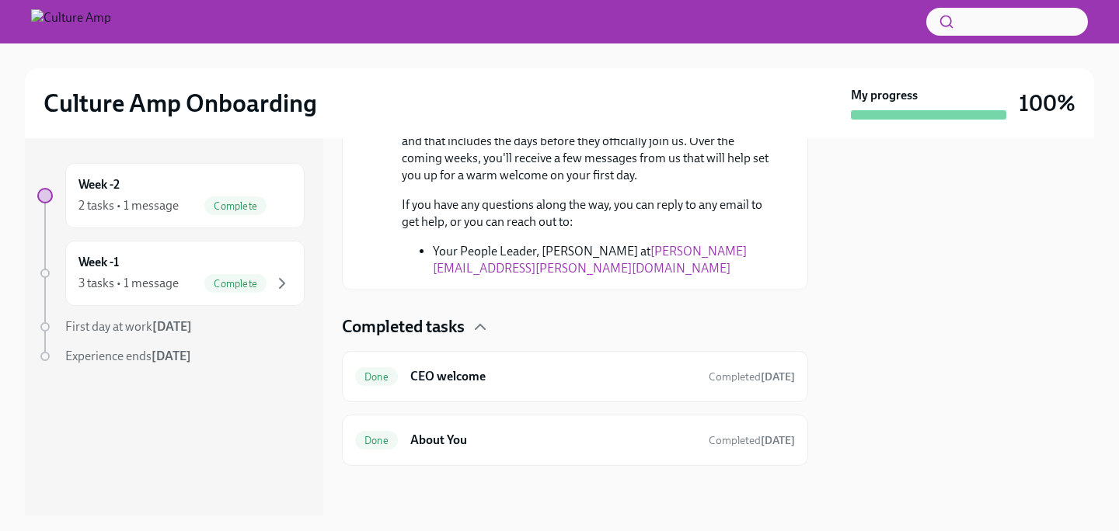
scroll to position [0, 0]
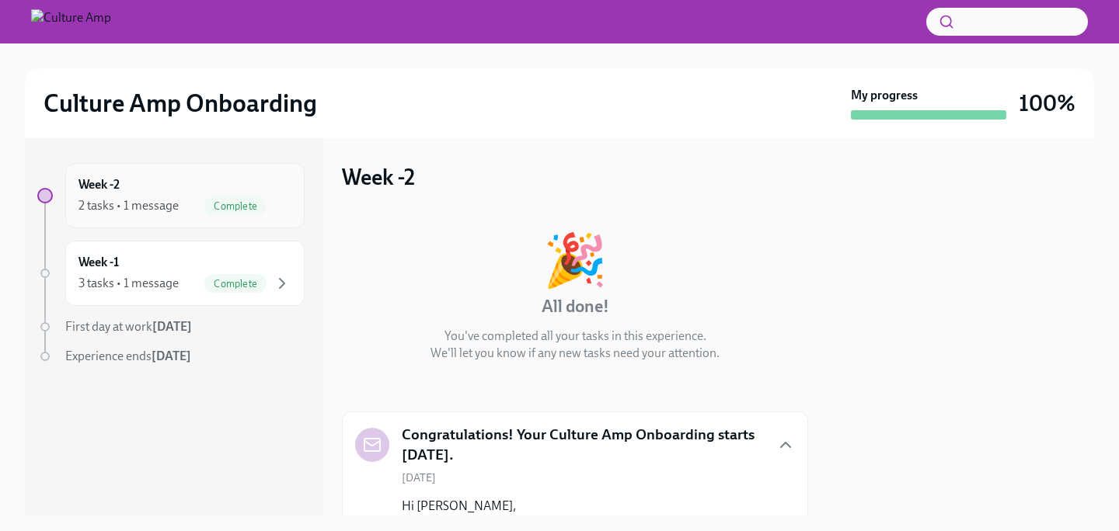
click at [206, 214] on div "Complete" at bounding box center [247, 206] width 87 height 19
click at [206, 252] on div "Week -1 3 tasks • 1 message Complete" at bounding box center [184, 273] width 239 height 65
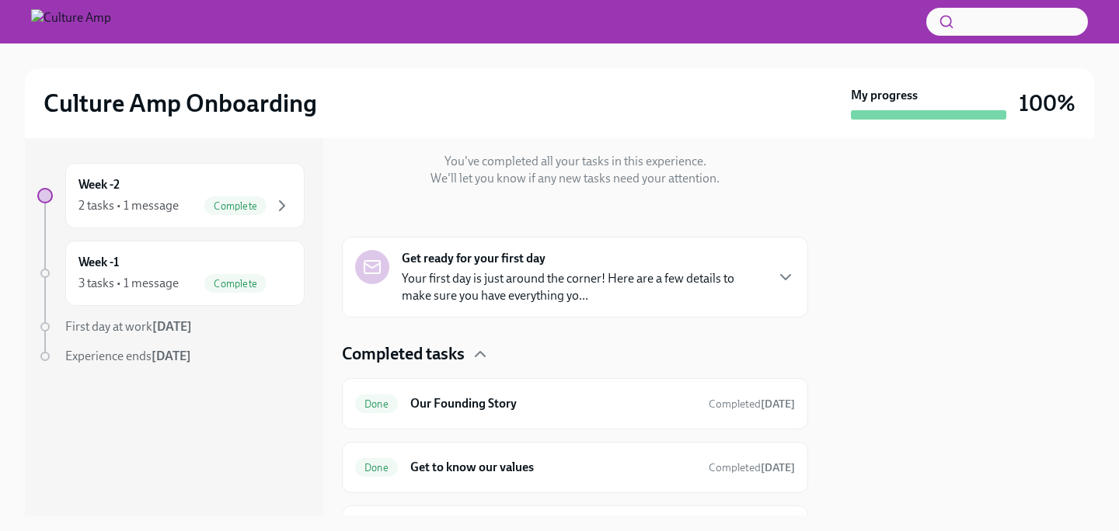
scroll to position [176, 0]
click at [515, 309] on div "Get ready for your first day Your first day is just around the corner! Here are…" at bounding box center [575, 275] width 466 height 81
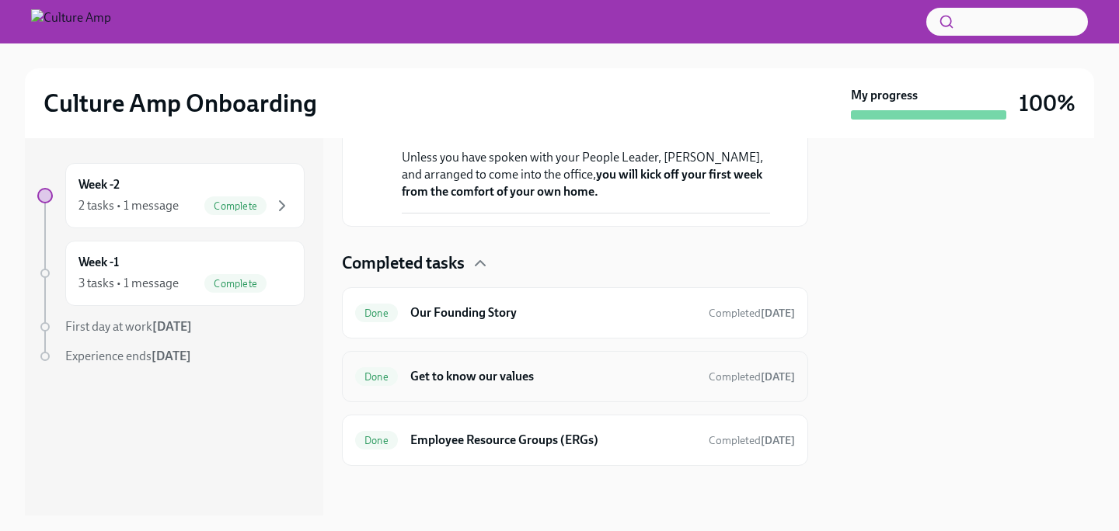
scroll to position [949, 0]
